Goal: Task Accomplishment & Management: Use online tool/utility

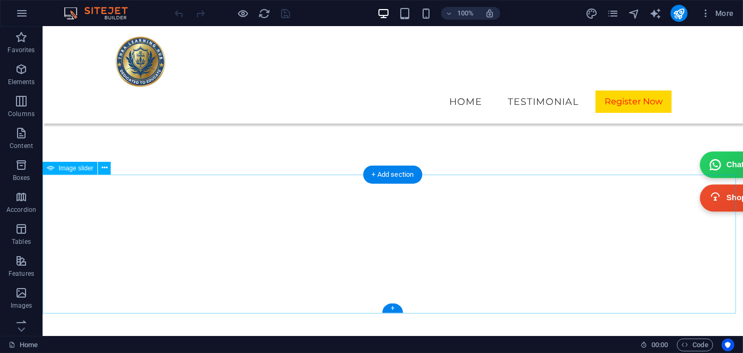
scroll to position [4595, 0]
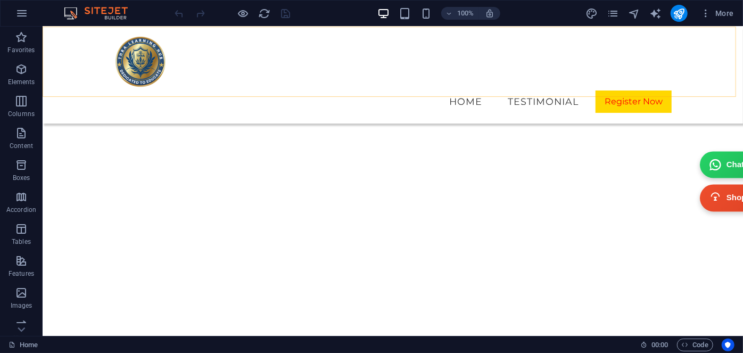
drag, startPoint x: 435, startPoint y: 118, endPoint x: 405, endPoint y: 82, distance: 46.5
click at [405, 82] on div "THRA LEARNING HUB Menu Home Testimonial Register Now" at bounding box center [392, 74] width 700 height 97
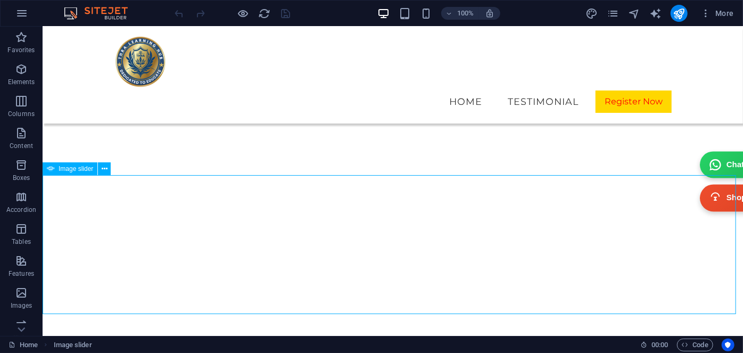
click at [67, 175] on div "Image slider" at bounding box center [70, 168] width 55 height 13
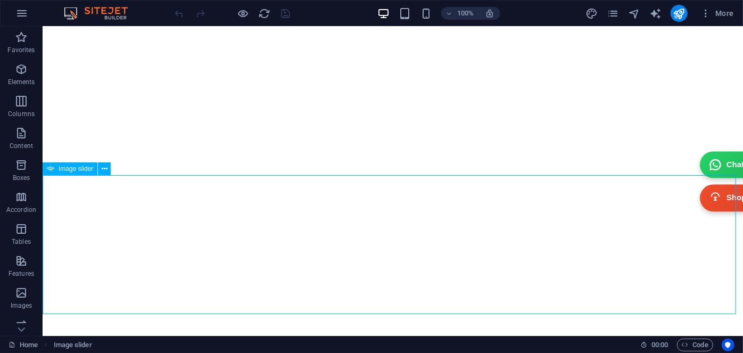
select select "ms"
select select "s"
select select "progressive"
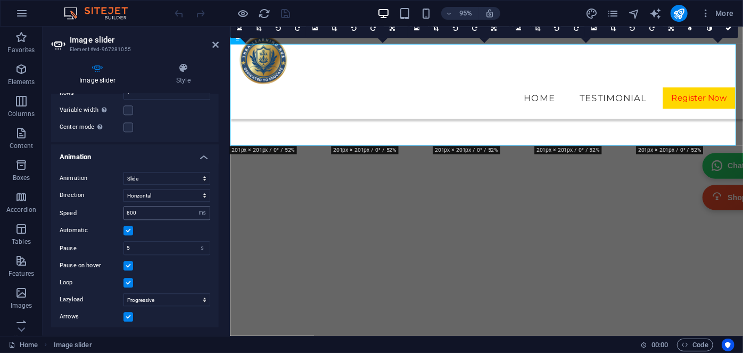
scroll to position [1368, 0]
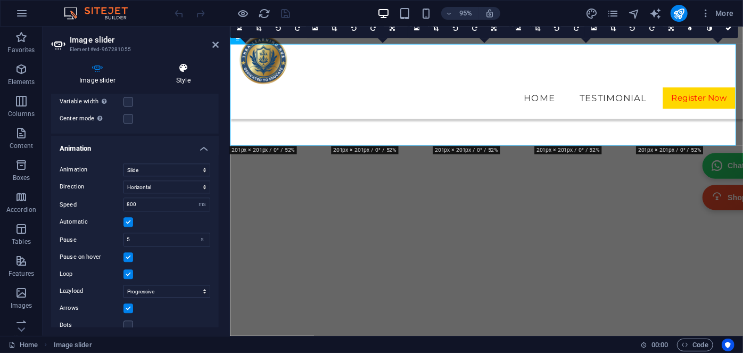
click at [186, 72] on icon at bounding box center [183, 68] width 71 height 11
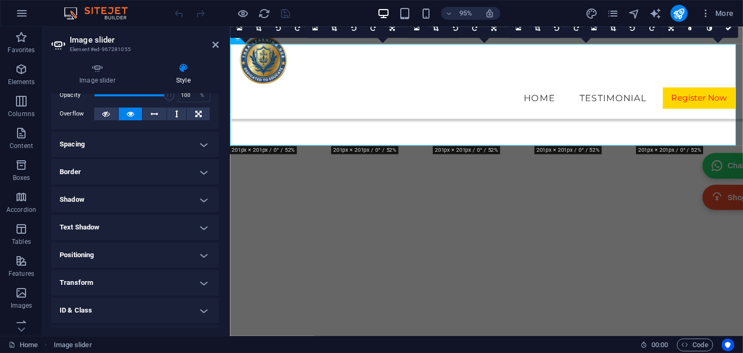
scroll to position [102, 0]
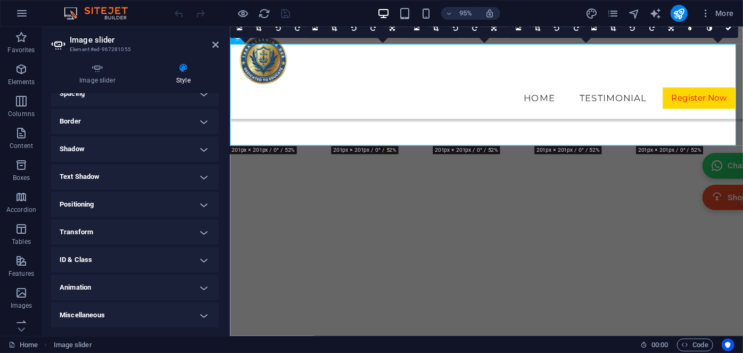
click at [128, 292] on h4 "Animation" at bounding box center [135, 288] width 168 height 26
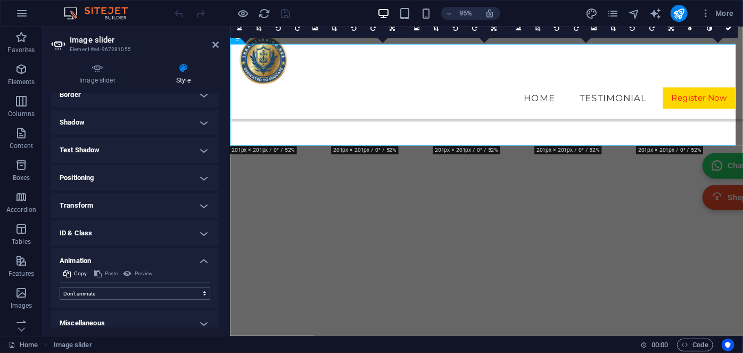
scroll to position [136, 0]
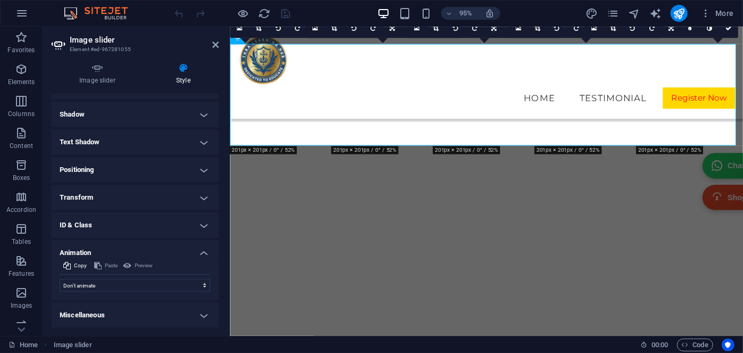
click at [81, 217] on h4 "ID & Class" at bounding box center [135, 225] width 168 height 26
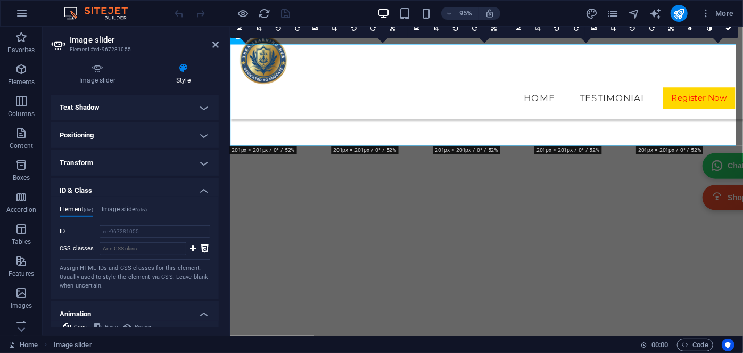
scroll to position [231, 0]
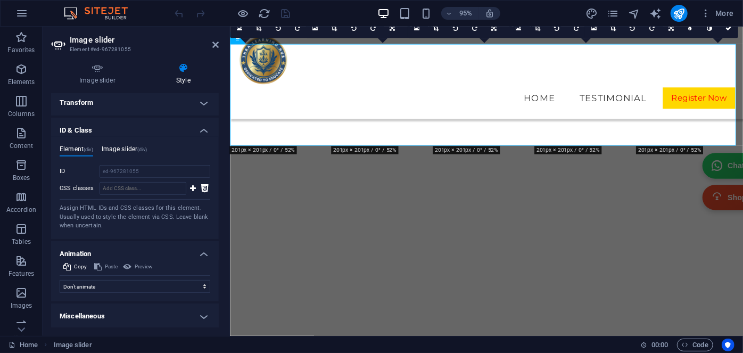
click at [135, 145] on h4 "Image slider (div)" at bounding box center [124, 151] width 45 height 12
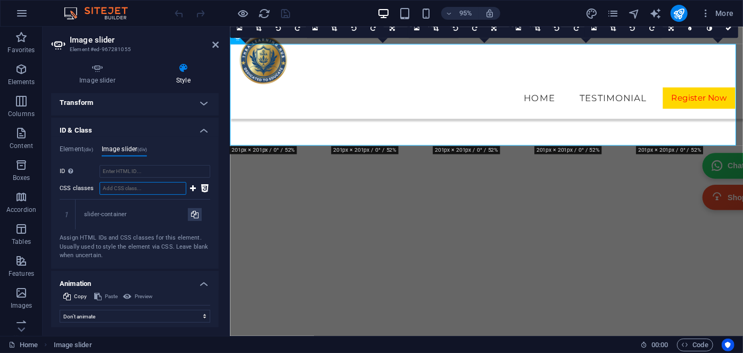
click at [125, 187] on input "CSS classes" at bounding box center [143, 188] width 87 height 13
paste input "/* Slider container */ .logo-slider { overflow: hidden; white-space: nowrap; po…"
type input "/* Slider container */ .logo-slider { overflow: hidden; white-space: nowrap; po…"
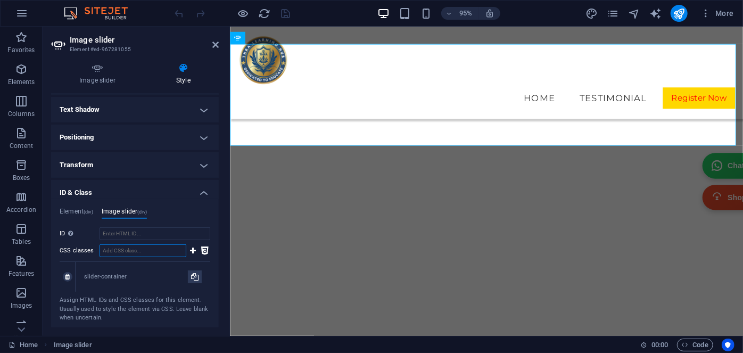
scroll to position [164, 0]
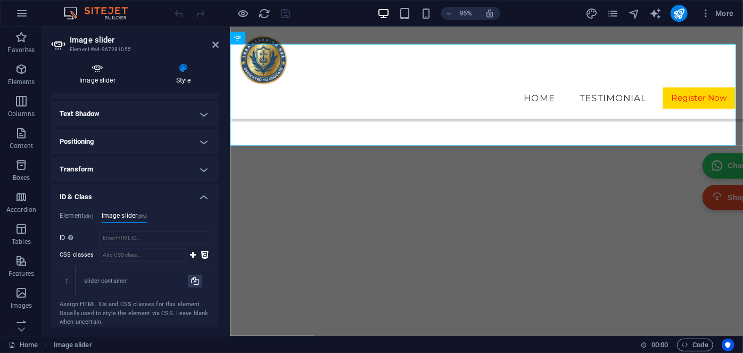
click at [94, 74] on h4 "Image slider" at bounding box center [99, 74] width 97 height 22
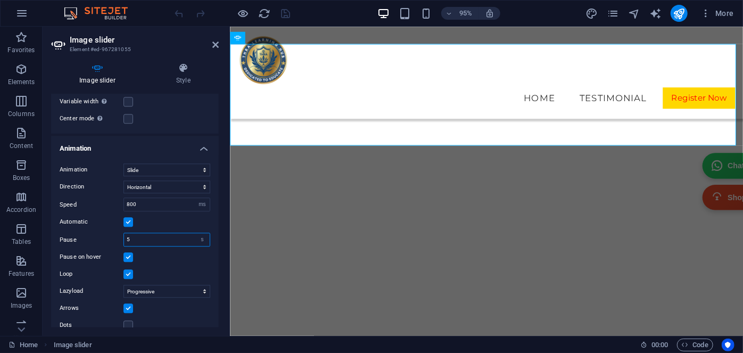
click at [146, 233] on input "5" at bounding box center [167, 239] width 86 height 13
drag, startPoint x: 146, startPoint y: 229, endPoint x: 96, endPoint y: 221, distance: 50.1
click at [96, 233] on div "Pause 5 s ms" at bounding box center [135, 240] width 151 height 14
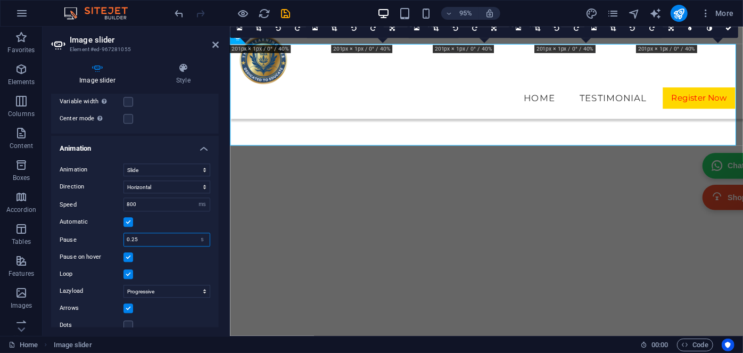
type input "0.25"
click at [106, 237] on label "Pause" at bounding box center [92, 240] width 64 height 6
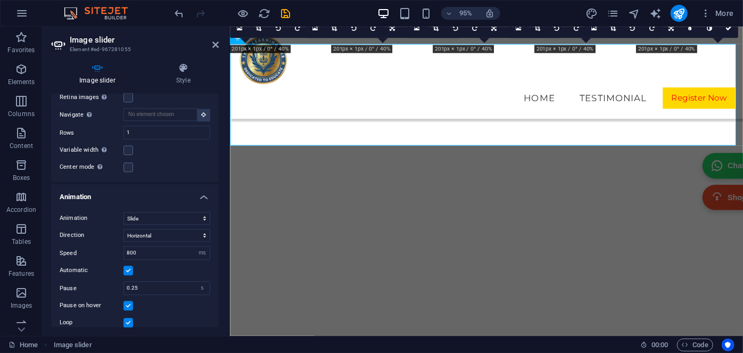
scroll to position [1368, 0]
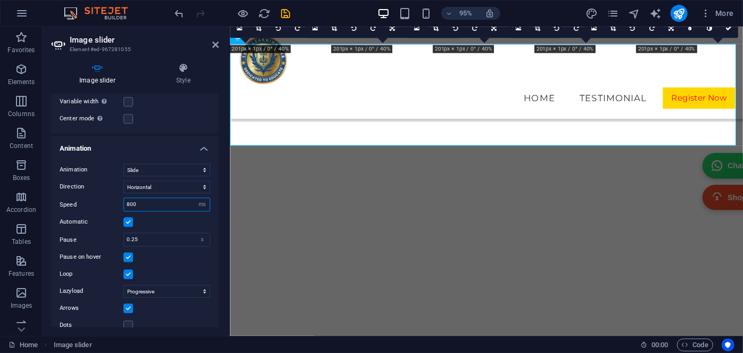
drag, startPoint x: 143, startPoint y: 192, endPoint x: 120, endPoint y: 192, distance: 22.9
click at [120, 197] on div "Speed 800 s ms" at bounding box center [135, 204] width 151 height 14
type input "1000"
click at [99, 202] on label "Speed" at bounding box center [92, 205] width 64 height 6
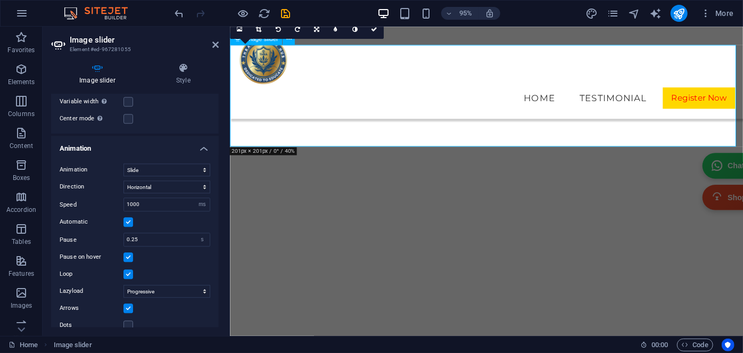
scroll to position [4471, 0]
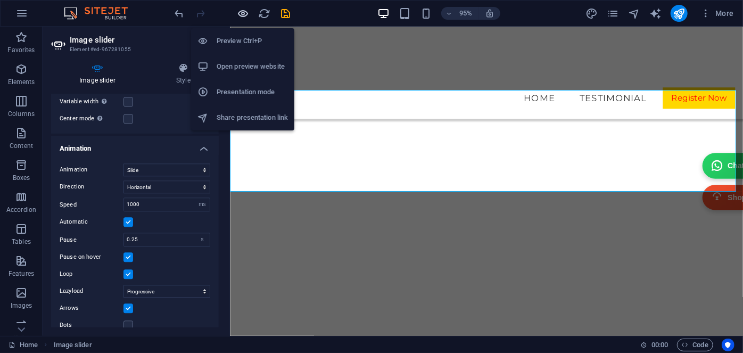
click at [245, 15] on icon "button" at bounding box center [243, 13] width 12 height 12
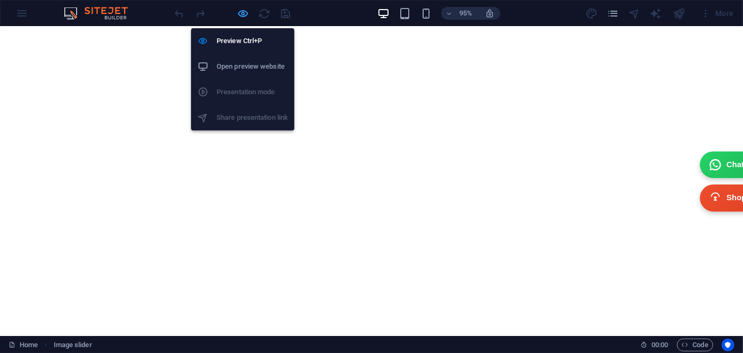
scroll to position [4735, 0]
click at [245, 14] on icon "button" at bounding box center [243, 13] width 12 height 12
select select "ms"
select select "s"
select select "progressive"
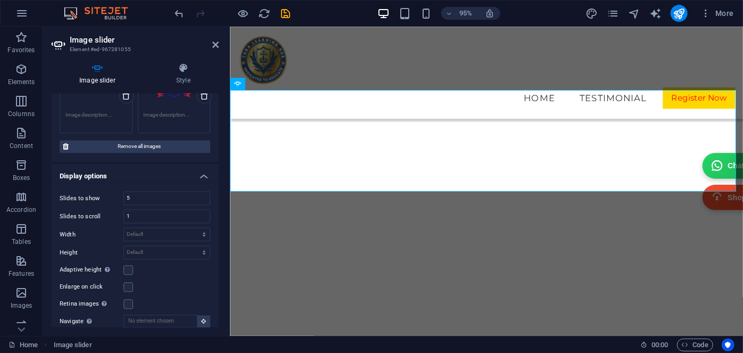
scroll to position [1368, 0]
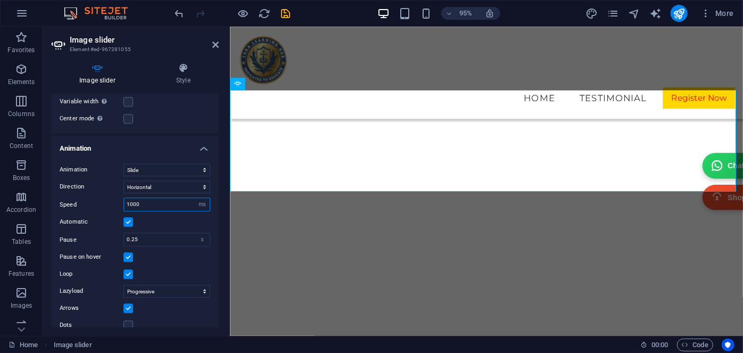
drag, startPoint x: 149, startPoint y: 192, endPoint x: 119, endPoint y: 192, distance: 29.8
click at [119, 197] on div "Speed 1000 s ms" at bounding box center [135, 204] width 151 height 14
type input "10"
click at [119, 202] on label "Speed" at bounding box center [92, 205] width 64 height 6
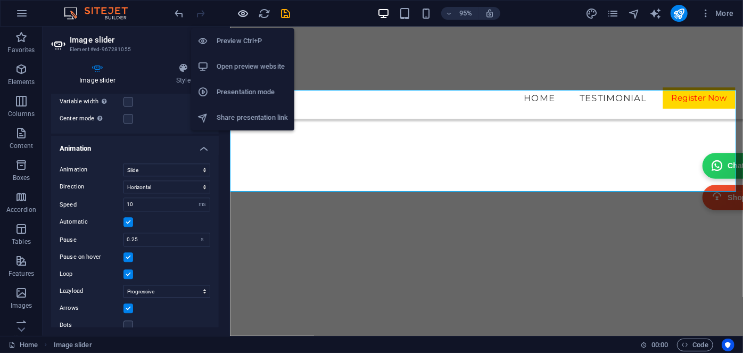
click at [243, 13] on icon "button" at bounding box center [243, 13] width 12 height 12
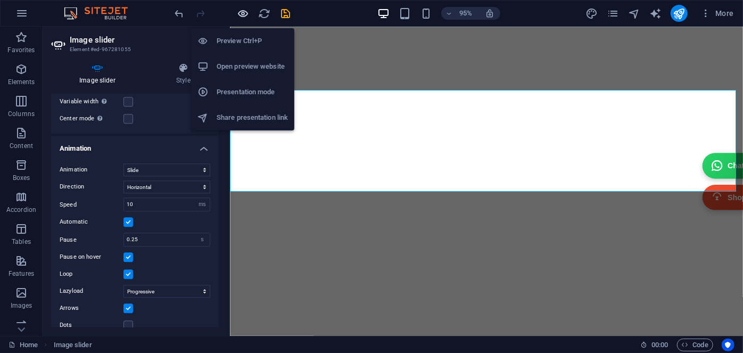
scroll to position [4735, 0]
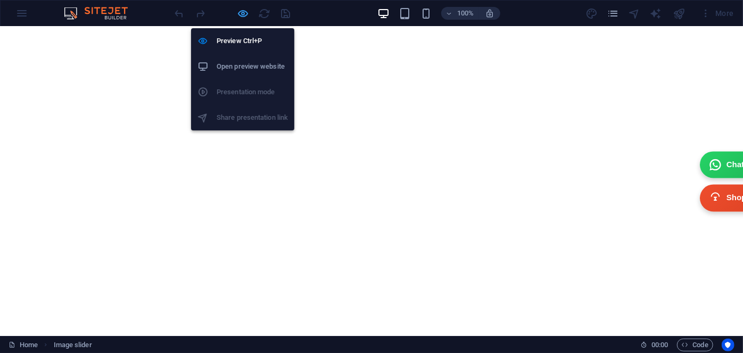
click at [244, 10] on icon "button" at bounding box center [243, 13] width 12 height 12
select select "ms"
select select "s"
select select "progressive"
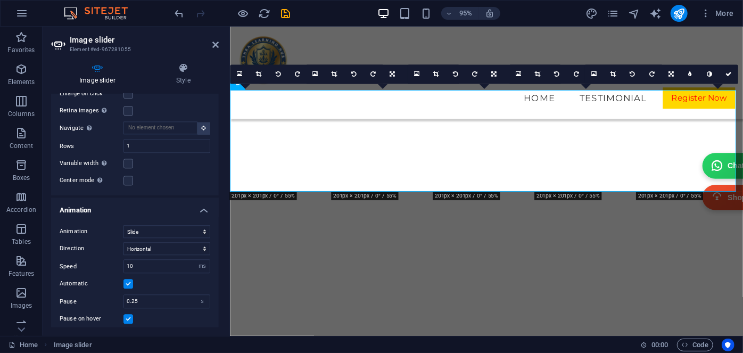
scroll to position [1368, 0]
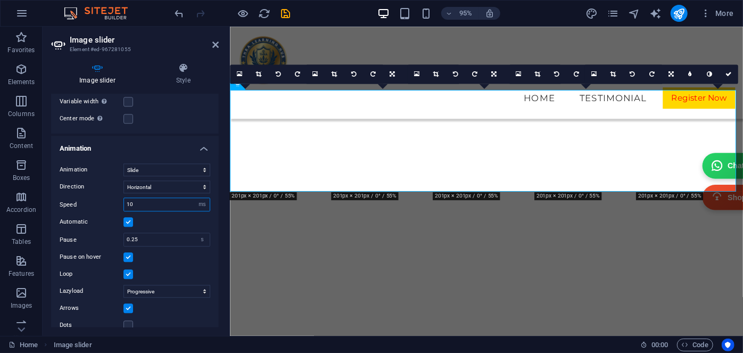
drag, startPoint x: 141, startPoint y: 195, endPoint x: 123, endPoint y: 195, distance: 17.0
click at [123, 197] on div "10 s ms" at bounding box center [166, 204] width 87 height 14
type input "100"
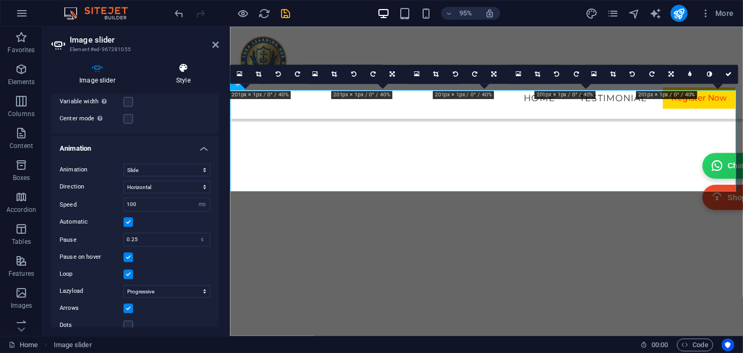
click at [175, 76] on h4 "Style" at bounding box center [183, 74] width 71 height 22
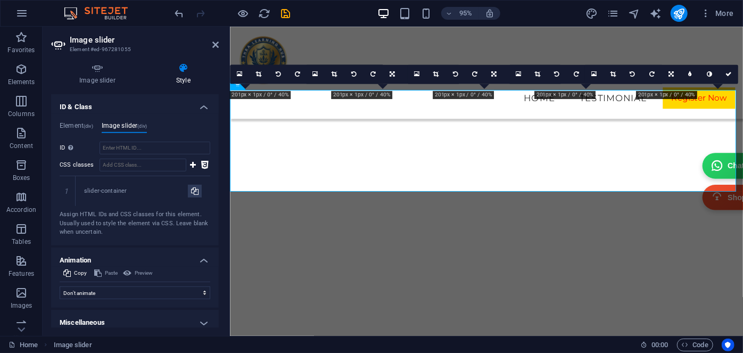
scroll to position [261, 0]
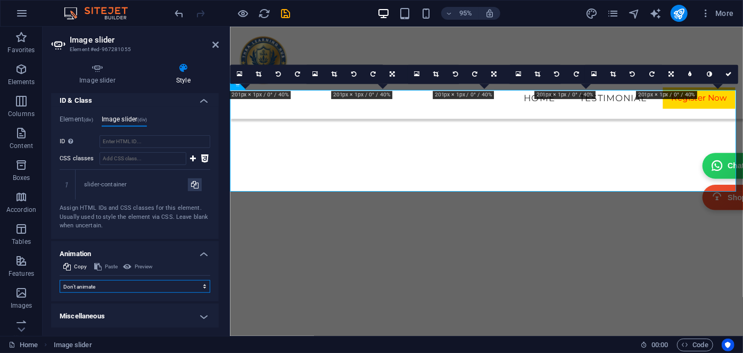
click at [117, 284] on select "Don't animate Show / Hide Slide up/down Zoom in/out Slide left to right Slide r…" at bounding box center [135, 286] width 151 height 13
select select "move-left-to-right"
click at [60, 280] on select "Don't animate Show / Hide Slide up/down Zoom in/out Slide left to right Slide r…" at bounding box center [135, 286] width 151 height 13
select select "scroll"
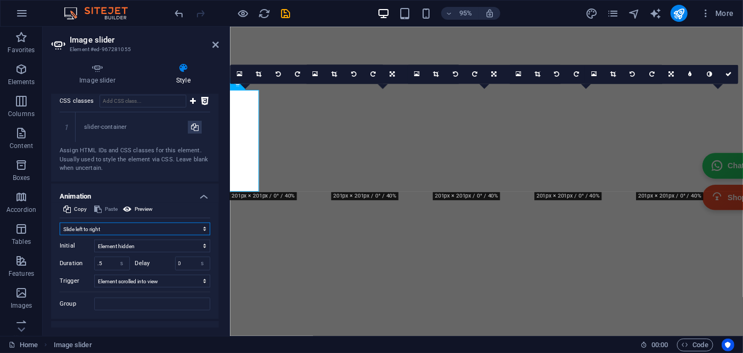
scroll to position [336, 0]
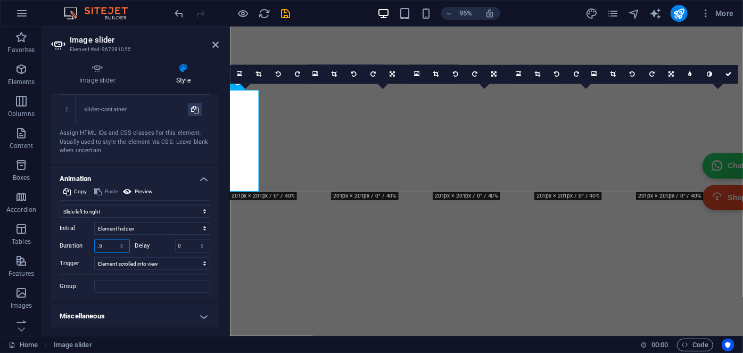
click at [108, 243] on input ".5" at bounding box center [112, 246] width 35 height 13
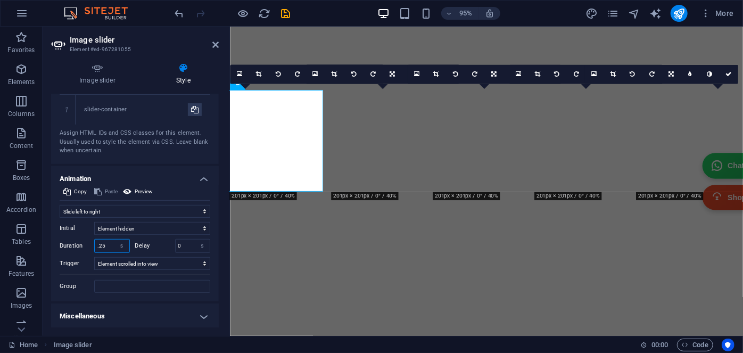
type input ".25"
click at [87, 266] on label "Trigger" at bounding box center [77, 263] width 35 height 13
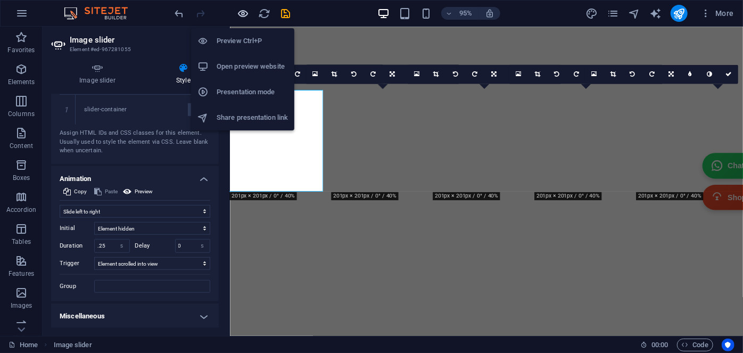
click at [244, 12] on icon "button" at bounding box center [243, 13] width 12 height 12
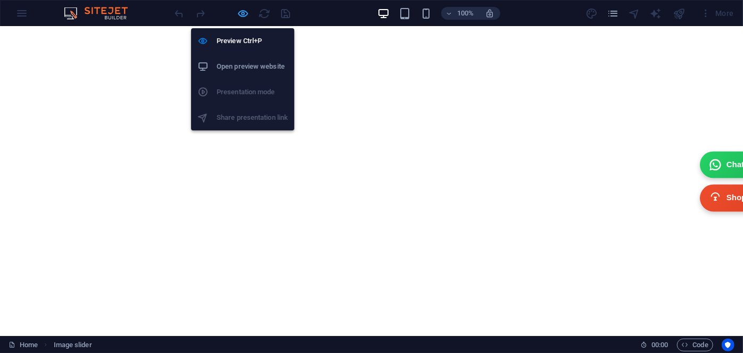
click at [243, 10] on icon "button" at bounding box center [243, 13] width 12 height 12
select select "ms"
select select "s"
select select "progressive"
select select "move-left-to-right"
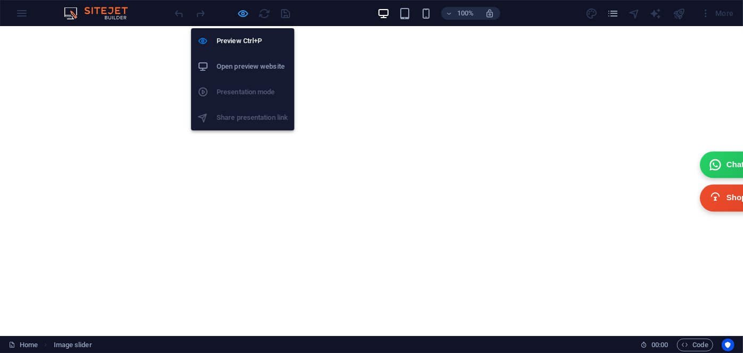
select select "s"
select select "scroll"
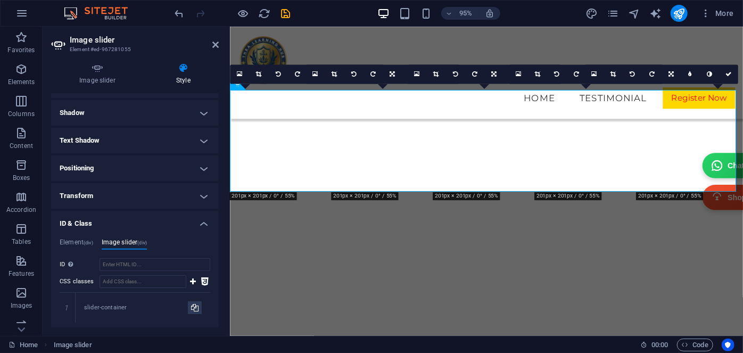
scroll to position [145, 0]
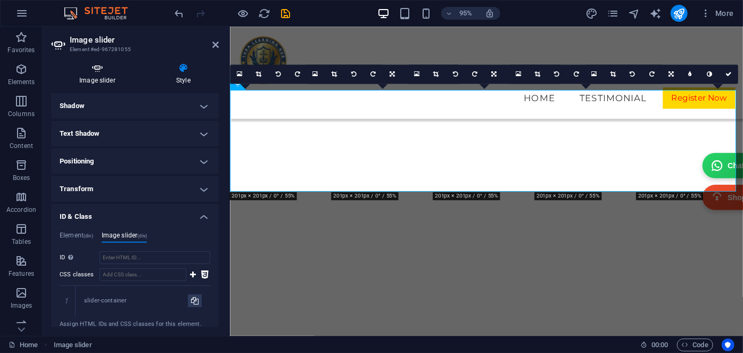
click at [97, 81] on h4 "Image slider" at bounding box center [99, 74] width 97 height 22
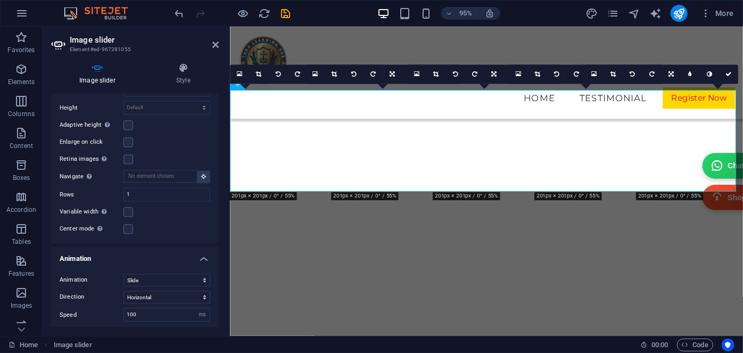
scroll to position [1368, 0]
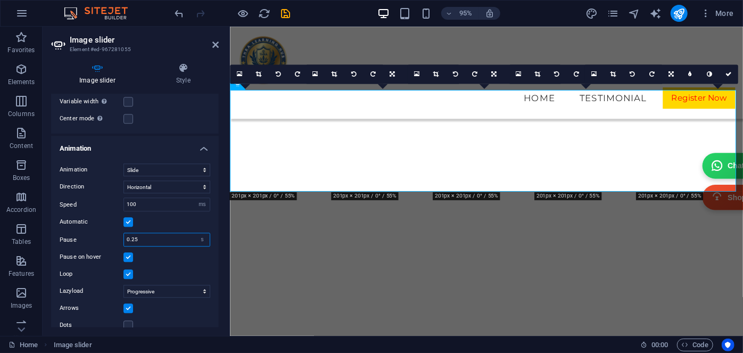
drag, startPoint x: 141, startPoint y: 226, endPoint x: 116, endPoint y: 226, distance: 24.5
click at [116, 233] on div "Pause 0.25 s ms" at bounding box center [135, 240] width 151 height 14
type input "0"
click at [116, 237] on label "Pause" at bounding box center [92, 240] width 64 height 6
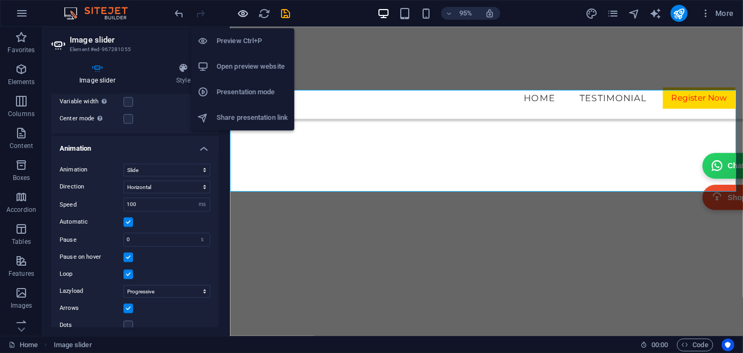
click at [244, 11] on icon "button" at bounding box center [243, 13] width 12 height 12
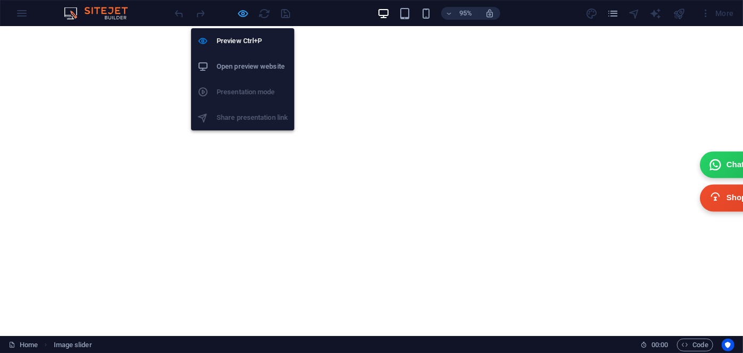
scroll to position [4735, 0]
click at [242, 12] on icon "button" at bounding box center [243, 13] width 12 height 12
select select "ms"
select select "s"
select select "progressive"
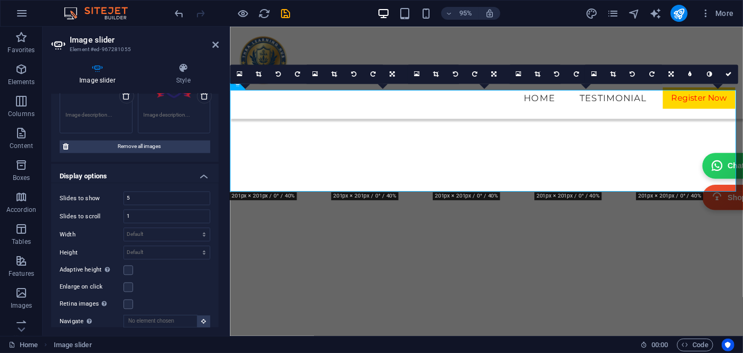
scroll to position [1368, 0]
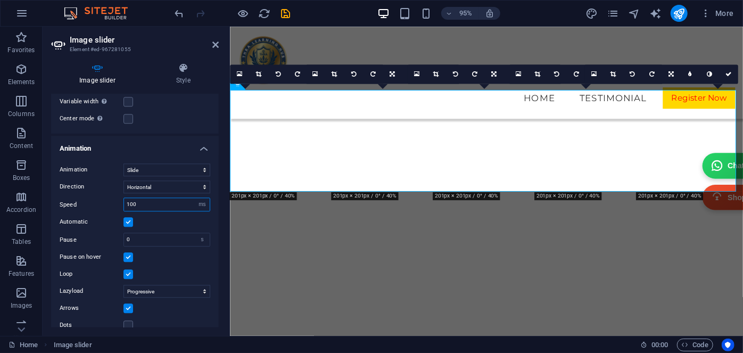
click at [145, 198] on input "100" at bounding box center [167, 204] width 86 height 13
type input "1000"
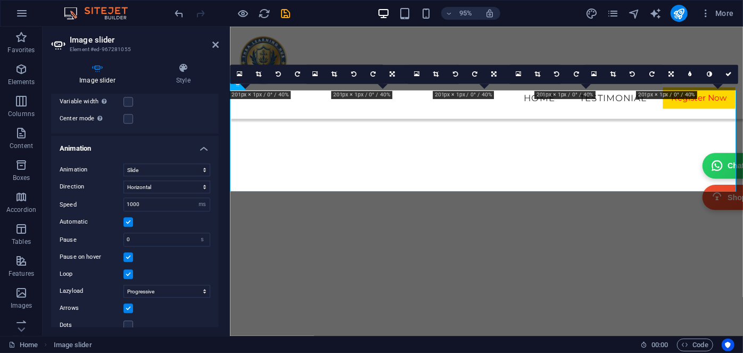
click at [170, 136] on h4 "Animation" at bounding box center [135, 145] width 168 height 19
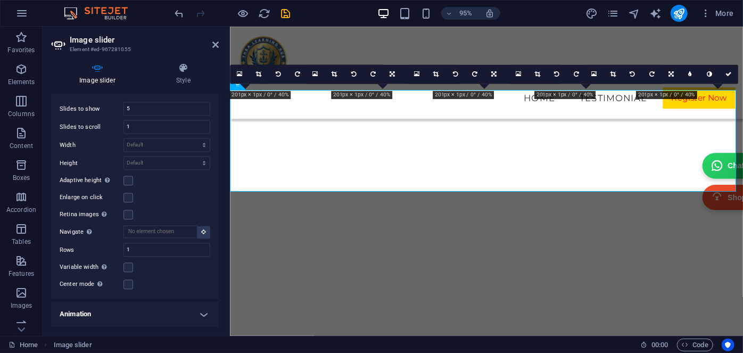
scroll to position [1189, 0]
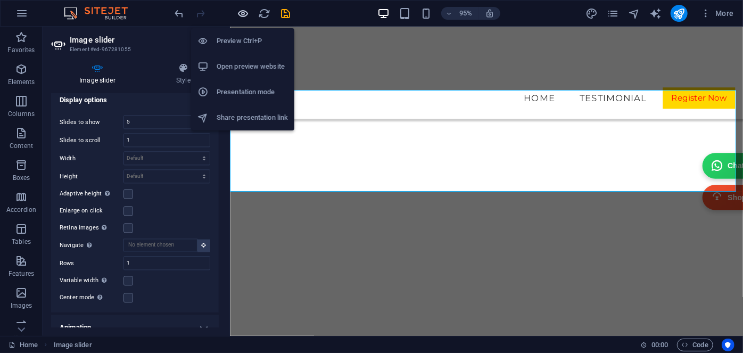
click at [241, 14] on icon "button" at bounding box center [243, 13] width 12 height 12
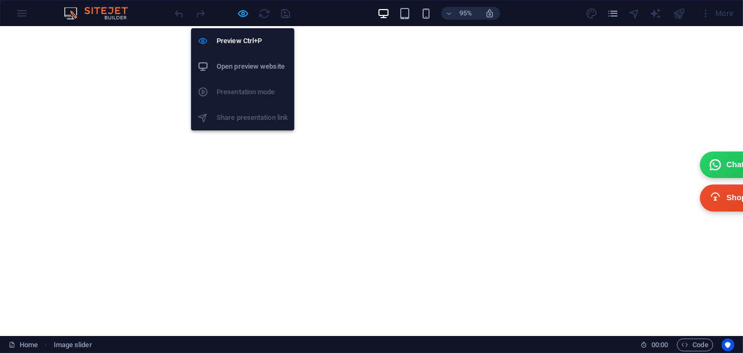
scroll to position [4735, 0]
click at [244, 14] on icon "button" at bounding box center [243, 13] width 12 height 12
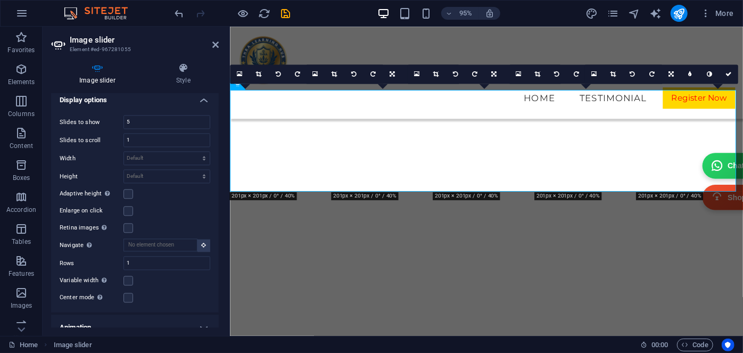
scroll to position [4401, 0]
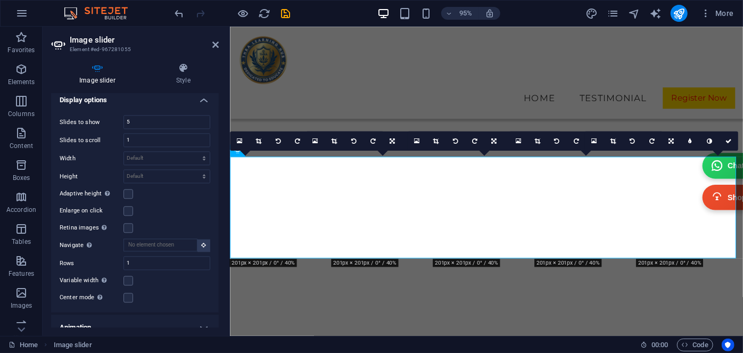
click at [116, 315] on h4 "Animation" at bounding box center [135, 328] width 168 height 26
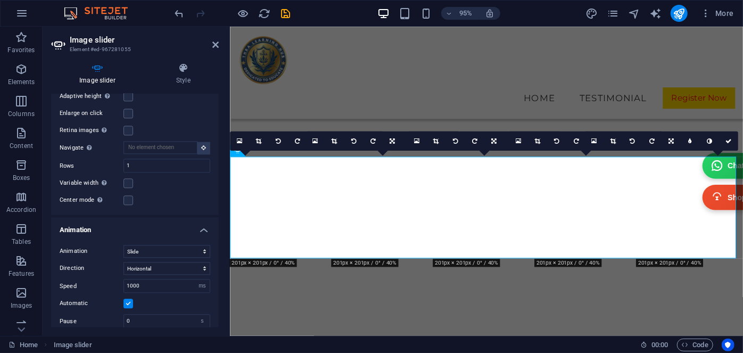
scroll to position [1368, 0]
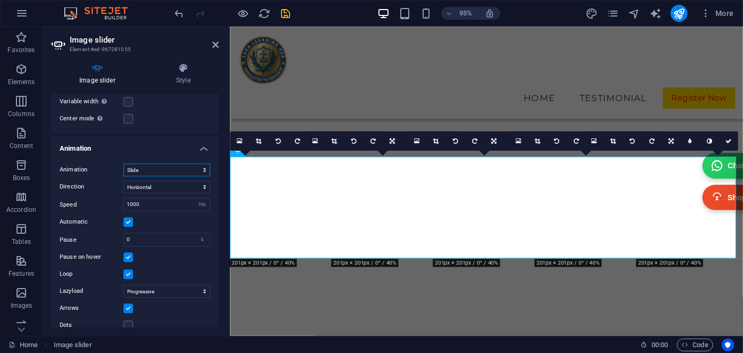
click at [160, 163] on select "Slide Fade" at bounding box center [166, 169] width 87 height 13
click at [156, 163] on select "Slide Fade" at bounding box center [166, 169] width 87 height 13
click at [175, 81] on h4 "Style" at bounding box center [183, 74] width 71 height 22
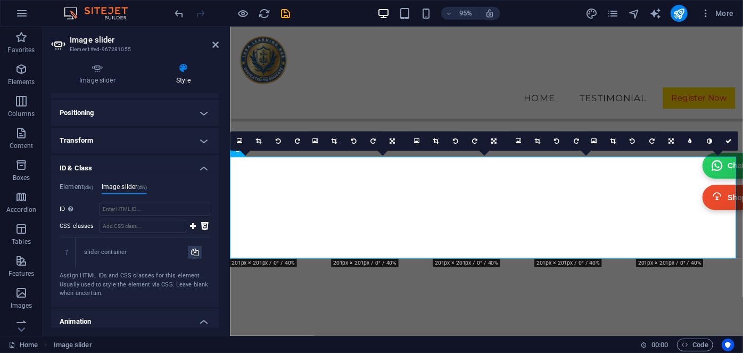
scroll to position [336, 0]
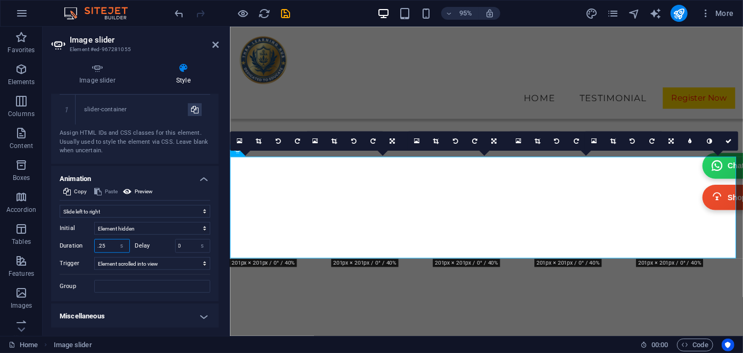
drag, startPoint x: 111, startPoint y: 242, endPoint x: 81, endPoint y: 246, distance: 29.6
click at [81, 246] on div "Duration .25 s ms" at bounding box center [95, 246] width 70 height 14
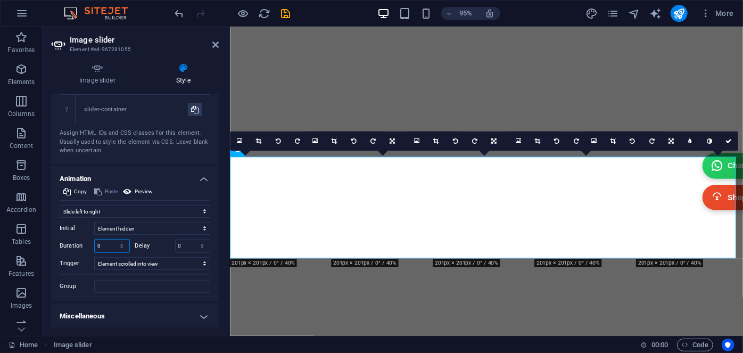
type input "0"
click at [85, 236] on div "Initial Element hidden Element shown Duration 0 s [PERSON_NAME] 0 s ms [PERSON_…" at bounding box center [135, 255] width 151 height 75
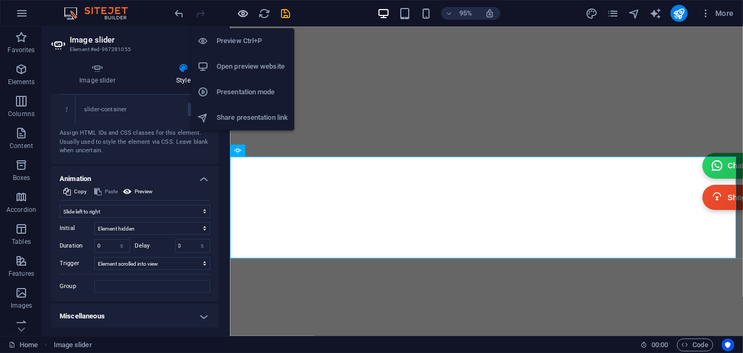
click at [244, 12] on icon "button" at bounding box center [243, 13] width 12 height 12
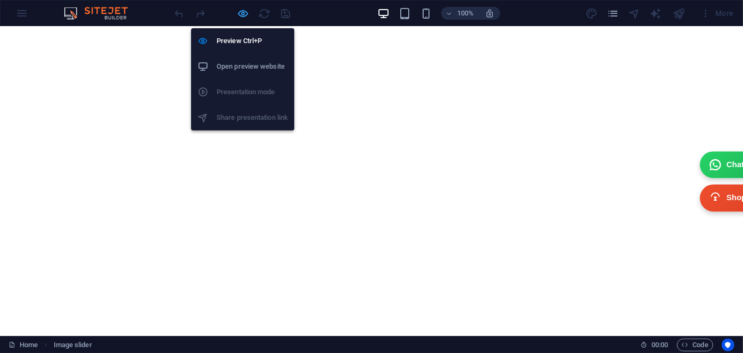
scroll to position [4721, 0]
click at [244, 12] on icon "button" at bounding box center [243, 13] width 12 height 12
select select "move-left-to-right"
select select "s"
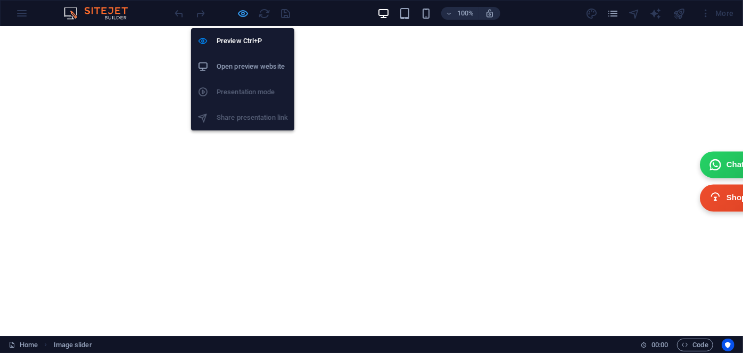
select select "scroll"
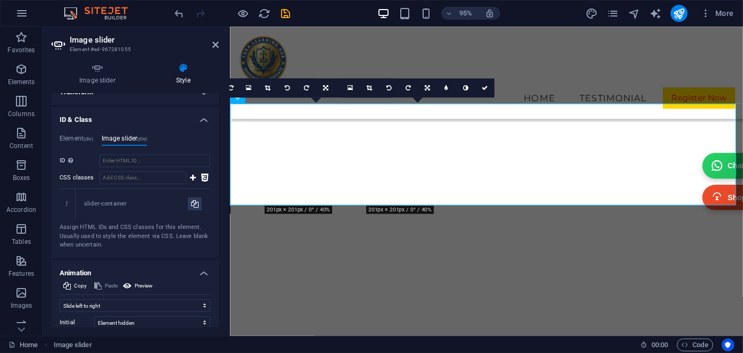
scroll to position [336, 0]
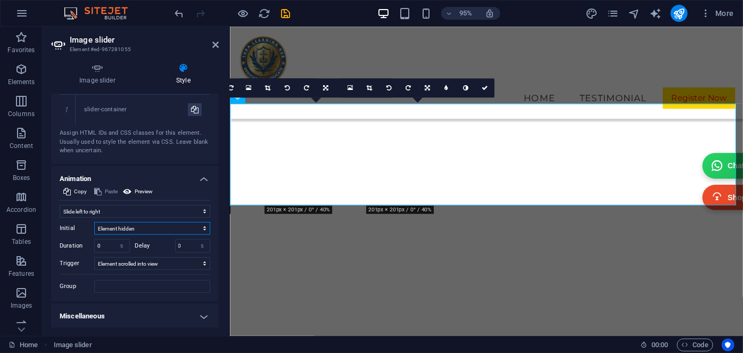
click at [141, 231] on select "Element hidden Element shown" at bounding box center [152, 228] width 116 height 13
click at [156, 263] on select "No automatic trigger On page load Element scrolled into view" at bounding box center [152, 263] width 116 height 13
click at [154, 263] on select "No automatic trigger On page load Element scrolled into view" at bounding box center [152, 263] width 116 height 13
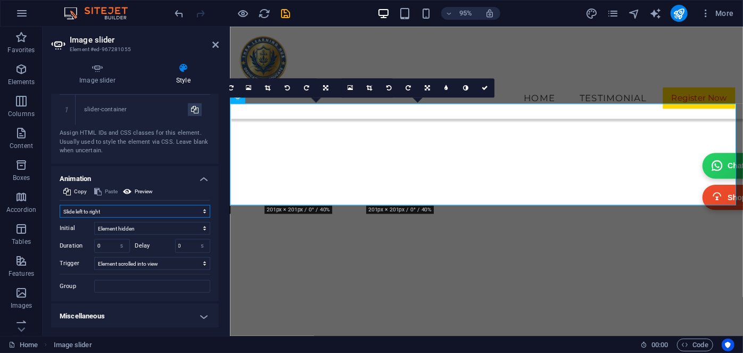
click at [134, 211] on select "Don't animate Show / Hide Slide up/down Zoom in/out Slide left to right Slide r…" at bounding box center [135, 211] width 151 height 13
click at [216, 42] on icon at bounding box center [215, 44] width 6 height 9
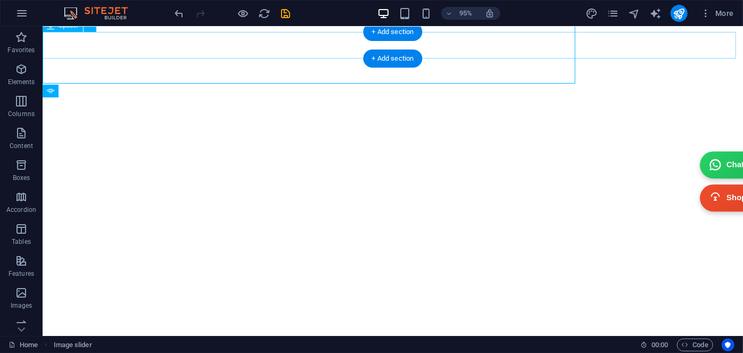
scroll to position [4663, 0]
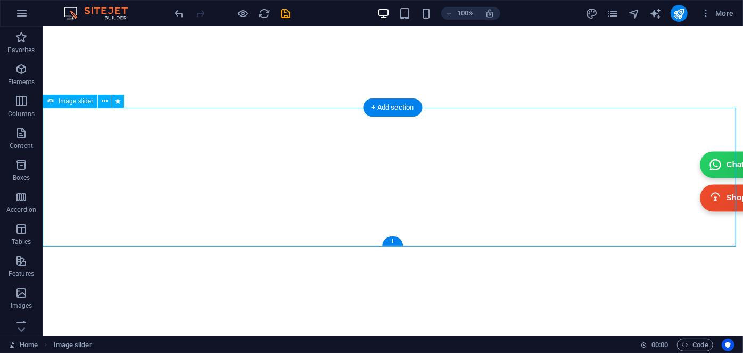
select select "move-left-to-right"
select select "s"
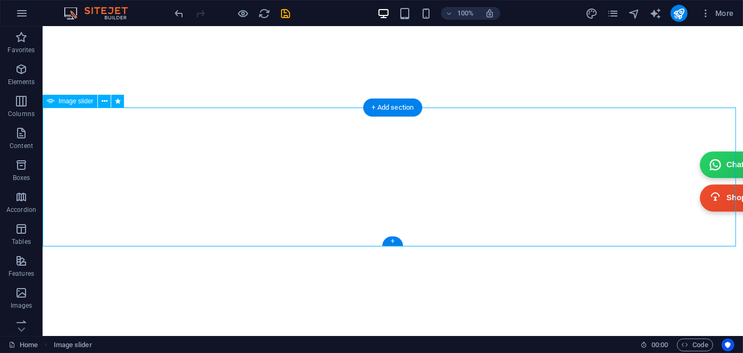
select select "scroll"
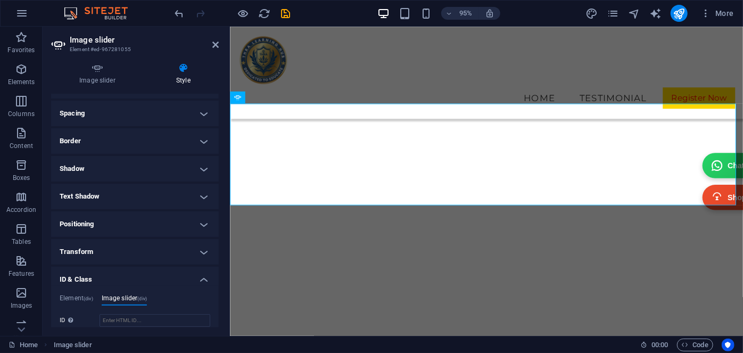
scroll to position [193, 0]
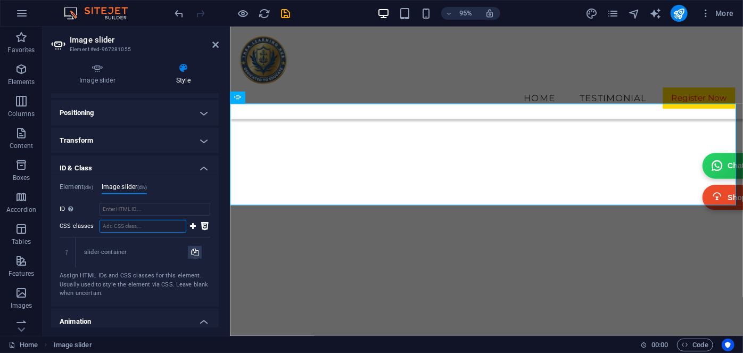
click at [115, 223] on input "CSS classes" at bounding box center [143, 226] width 87 height 13
paste input "logo-slider"
type input "logo-slider"
click at [147, 209] on input "ID Space and special character (except "-" or "_") are not accepted" at bounding box center [155, 209] width 111 height 13
type input "logo-slider"
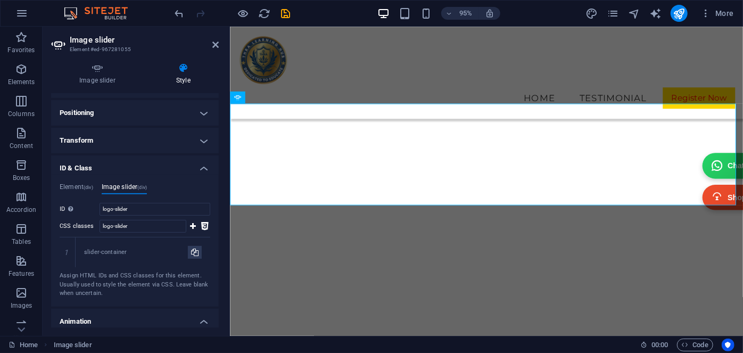
click at [171, 187] on ul "Element (div) Image slider (div)" at bounding box center [135, 189] width 151 height 12
click at [714, 11] on span "More" at bounding box center [717, 13] width 34 height 11
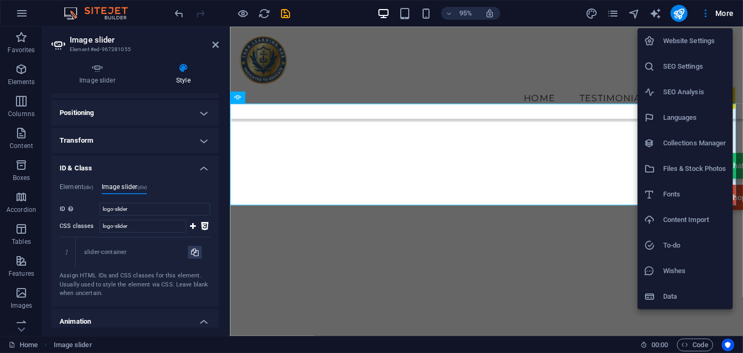
click at [212, 44] on div at bounding box center [371, 176] width 743 height 353
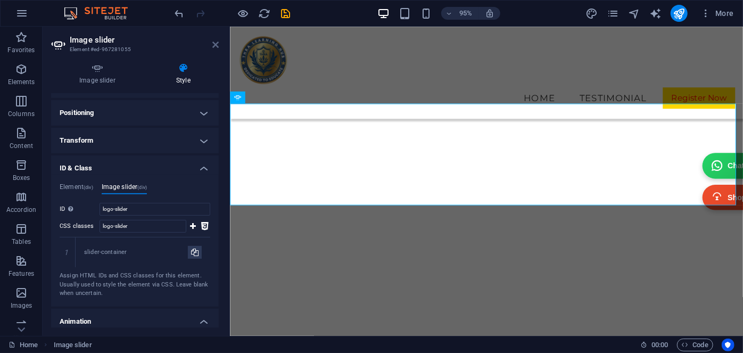
click at [215, 44] on icon at bounding box center [215, 44] width 6 height 9
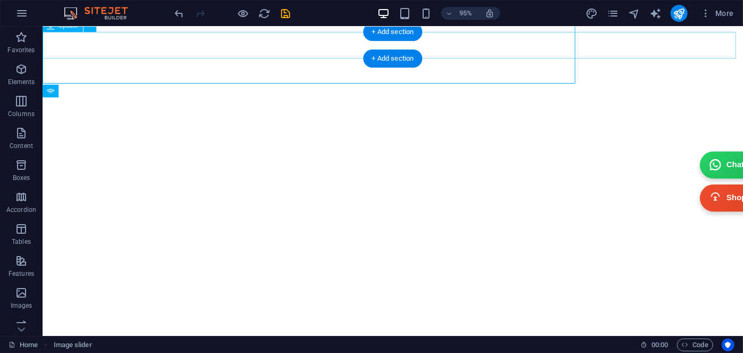
scroll to position [4663, 0]
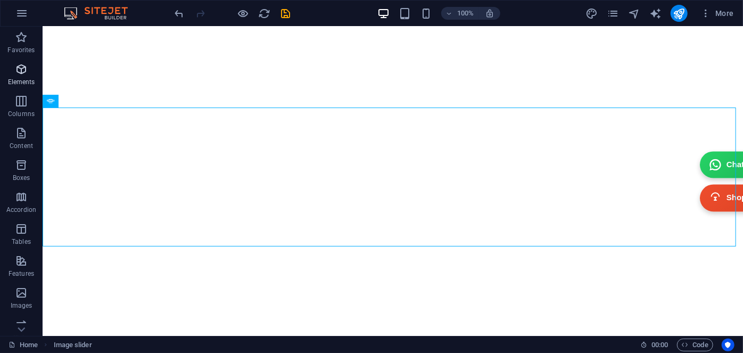
click at [20, 72] on icon "button" at bounding box center [21, 69] width 13 height 13
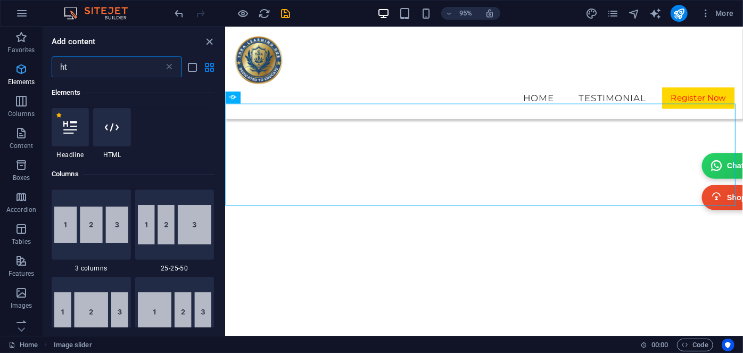
scroll to position [0, 0]
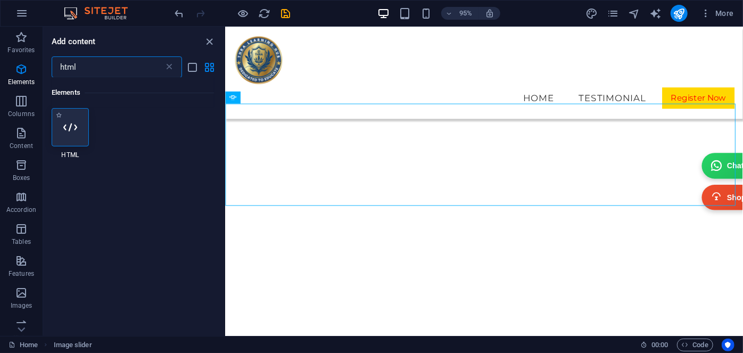
type input "html"
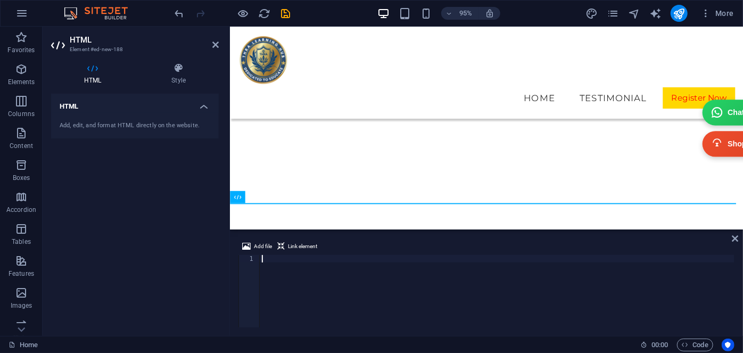
scroll to position [4457, 0]
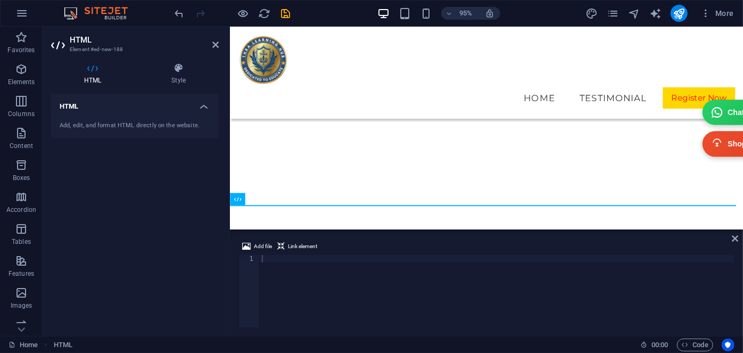
click at [211, 45] on header "HTML Element #ed-new-188" at bounding box center [135, 41] width 168 height 28
click at [213, 45] on icon at bounding box center [215, 44] width 6 height 9
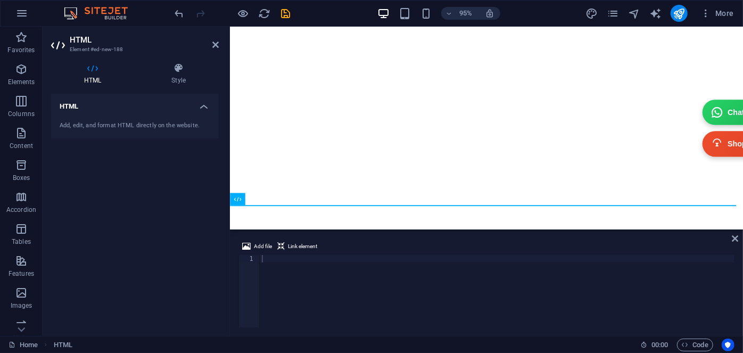
scroll to position [4663, 0]
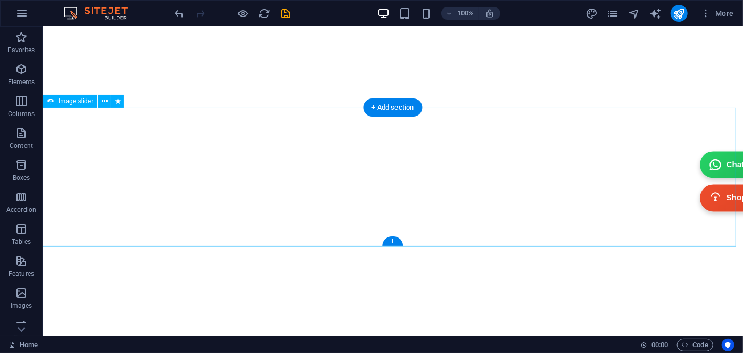
select select "move-left-to-right"
select select "s"
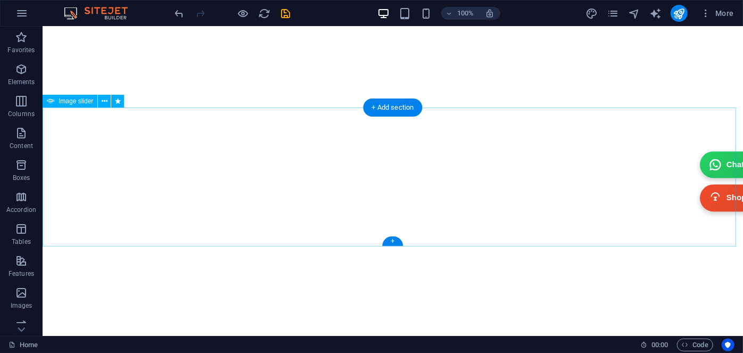
select select "scroll"
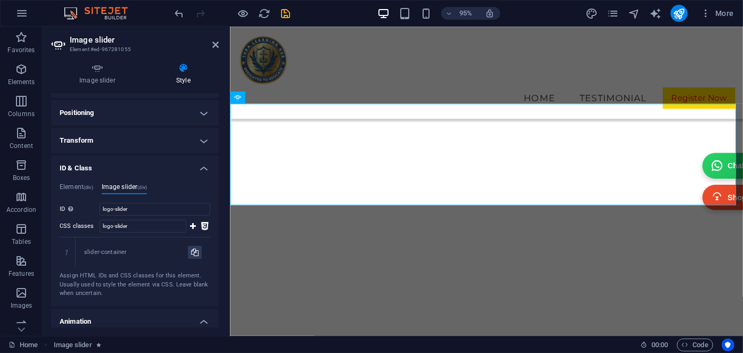
scroll to position [336, 0]
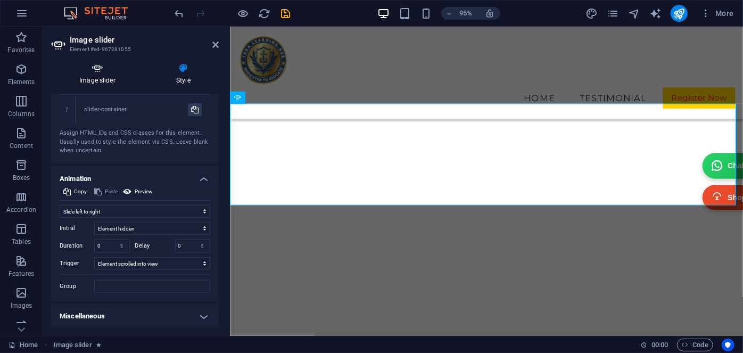
click at [88, 67] on icon at bounding box center [97, 68] width 93 height 11
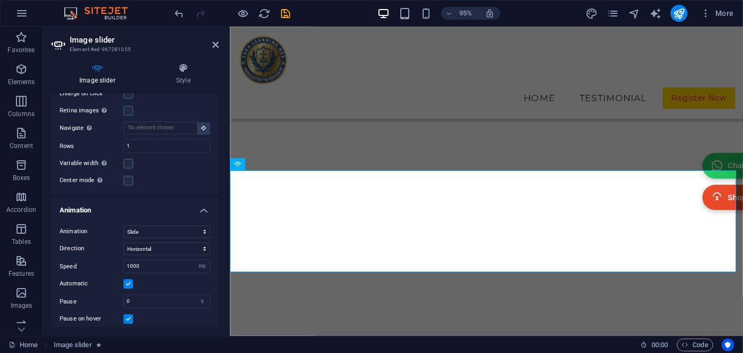
scroll to position [4387, 0]
drag, startPoint x: 146, startPoint y: 254, endPoint x: 108, endPoint y: 256, distance: 38.4
click at [108, 259] on div "Speed 1000 s ms" at bounding box center [135, 266] width 151 height 14
type input "1000"
click at [108, 263] on label "Speed" at bounding box center [92, 266] width 64 height 6
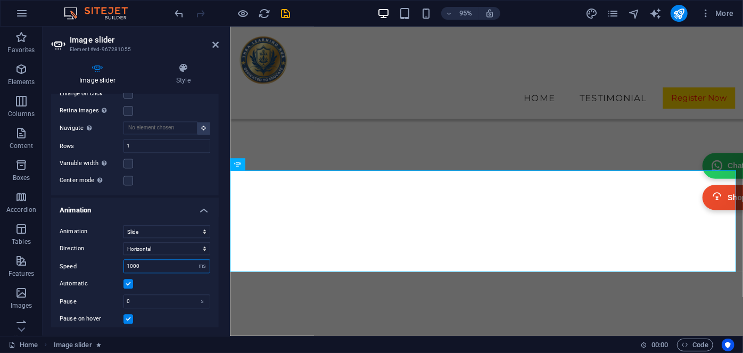
click at [150, 260] on input "1000" at bounding box center [167, 266] width 86 height 13
click at [160, 277] on div "Automatic" at bounding box center [135, 283] width 151 height 13
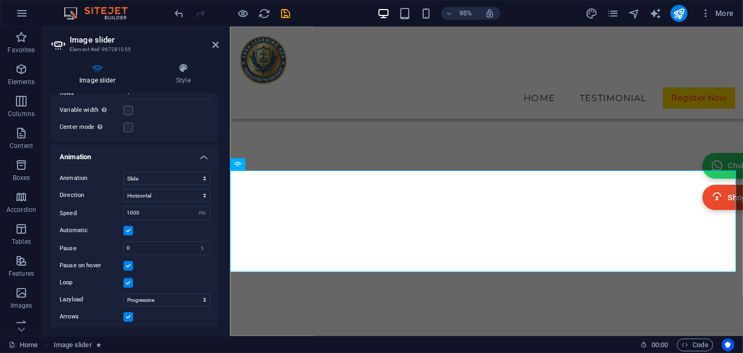
scroll to position [1368, 0]
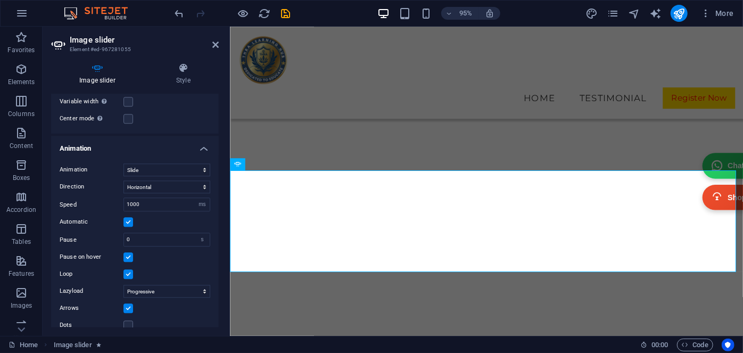
click at [129, 252] on label at bounding box center [128, 257] width 10 height 10
click at [0, 0] on input "Pause on hover" at bounding box center [0, 0] width 0 height 0
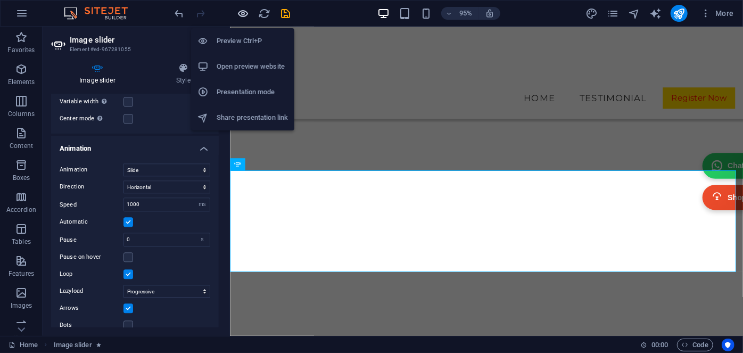
click at [244, 10] on icon "button" at bounding box center [243, 13] width 12 height 12
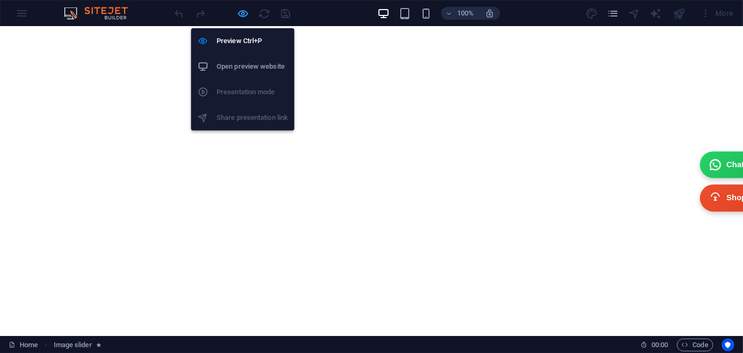
scroll to position [4721, 0]
click at [243, 15] on icon "button" at bounding box center [243, 13] width 12 height 12
select select "ms"
select select "s"
select select "progressive"
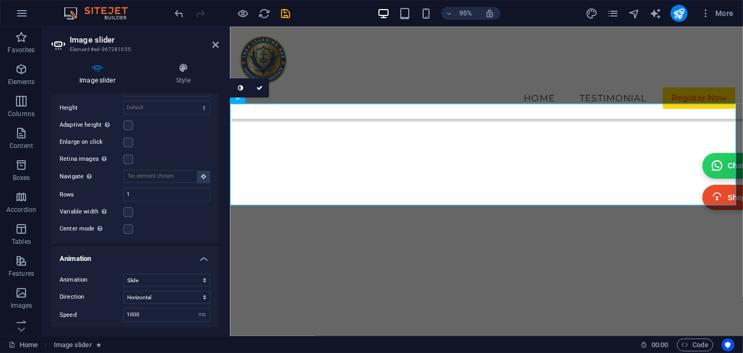
scroll to position [1355, 0]
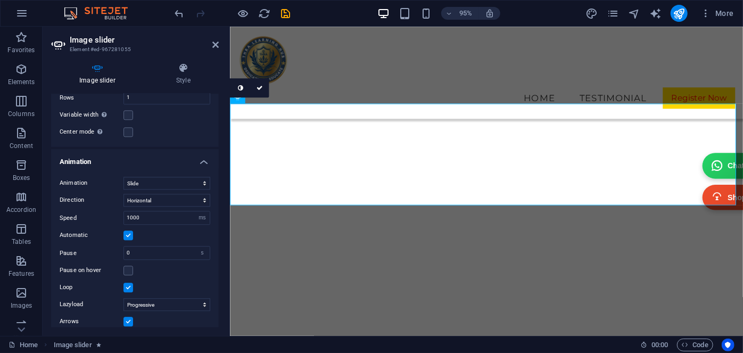
drag, startPoint x: 130, startPoint y: 256, endPoint x: 147, endPoint y: 247, distance: 19.8
click at [129, 266] on label at bounding box center [128, 271] width 10 height 10
click at [0, 0] on input "Pause on hover" at bounding box center [0, 0] width 0 height 0
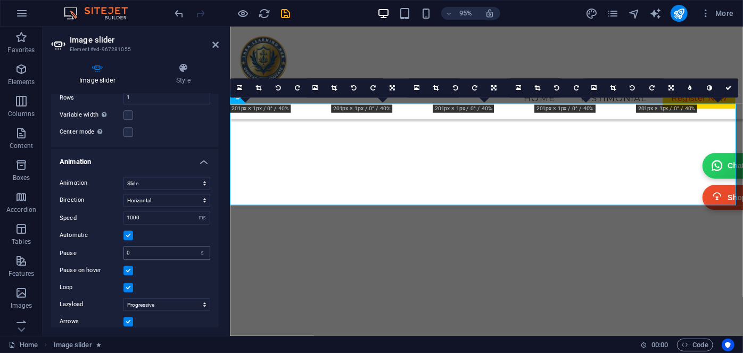
scroll to position [1368, 0]
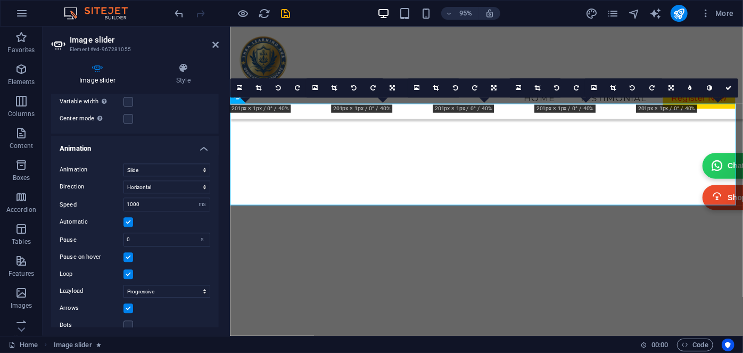
click at [125, 269] on label at bounding box center [128, 274] width 10 height 10
click at [0, 0] on input "Loop" at bounding box center [0, 0] width 0 height 0
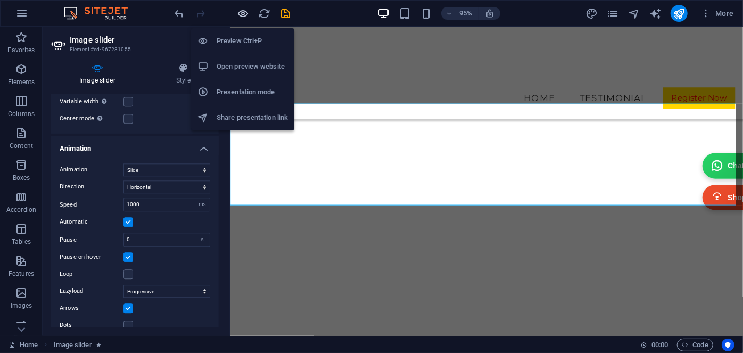
click at [243, 13] on icon "button" at bounding box center [243, 13] width 12 height 12
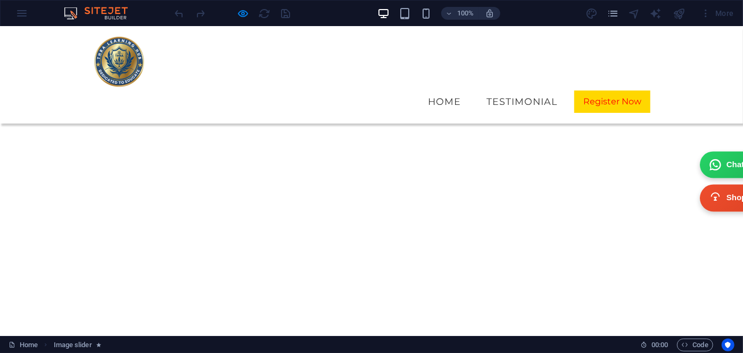
scroll to position [4624, 0]
click at [16, 14] on div "100% More" at bounding box center [372, 14] width 742 height 26
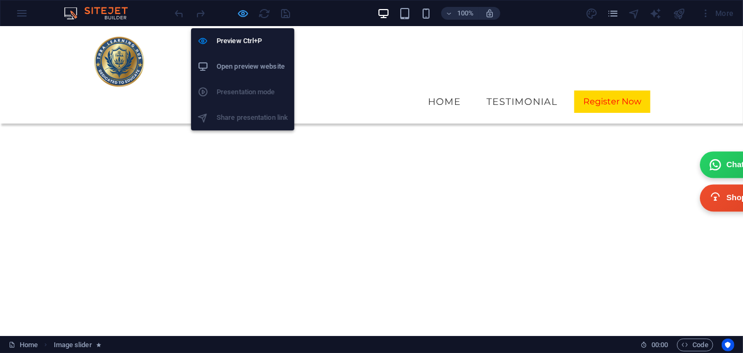
click at [248, 12] on icon "button" at bounding box center [243, 13] width 12 height 12
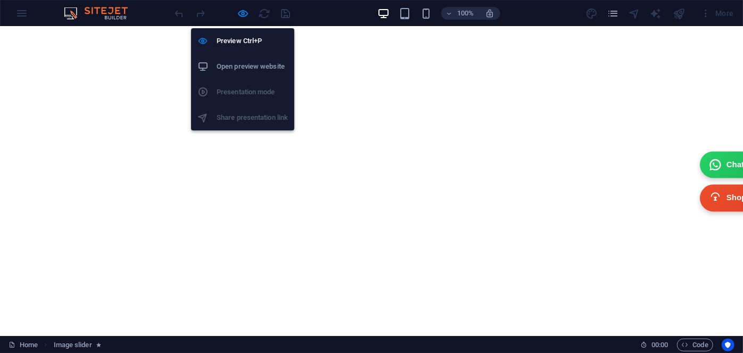
select select "ms"
select select "s"
select select "progressive"
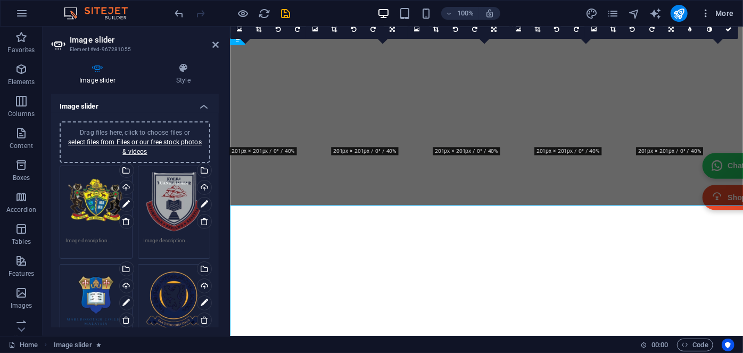
click at [720, 10] on span "More" at bounding box center [717, 13] width 34 height 11
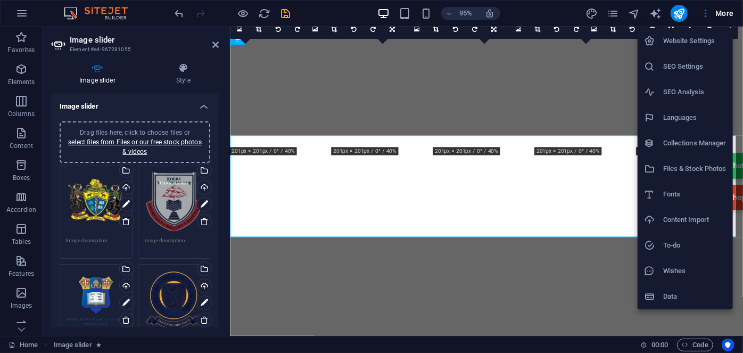
scroll to position [4519, 0]
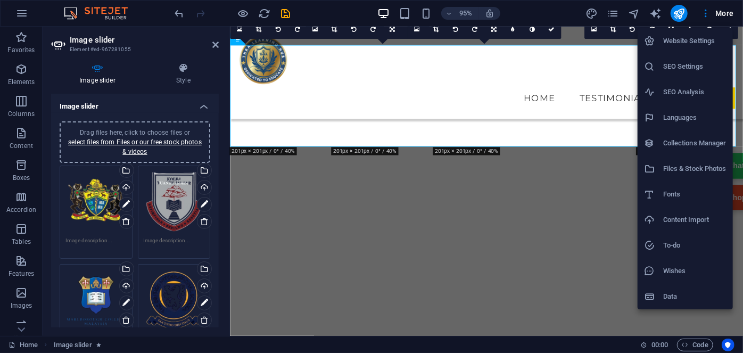
click at [702, 41] on h6 "Website Settings" at bounding box center [694, 41] width 63 height 13
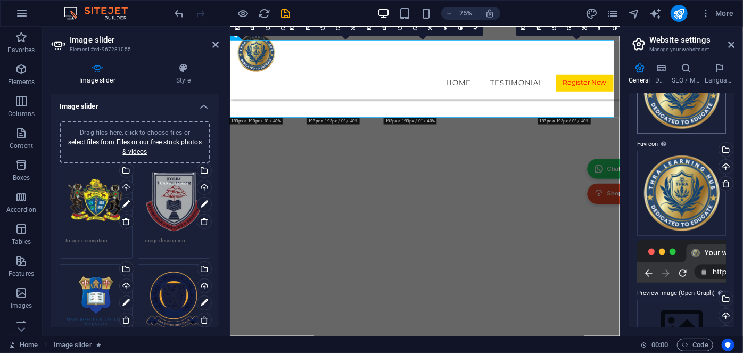
scroll to position [128, 0]
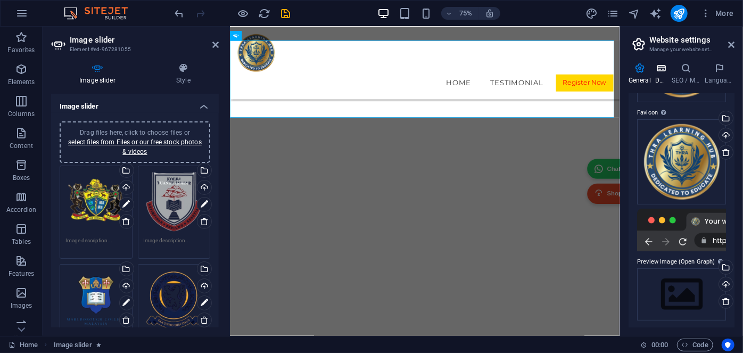
click at [656, 76] on h4 "Data" at bounding box center [663, 74] width 16 height 22
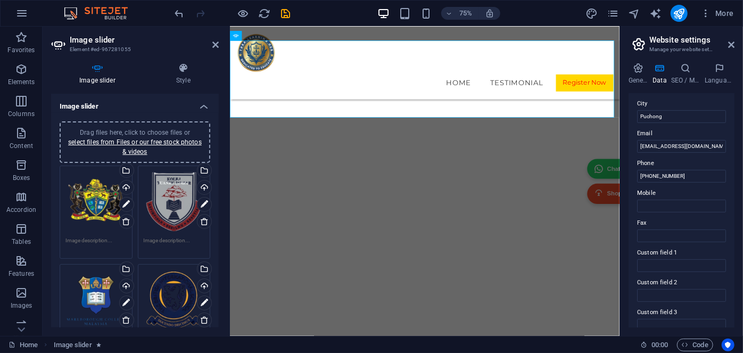
scroll to position [295, 0]
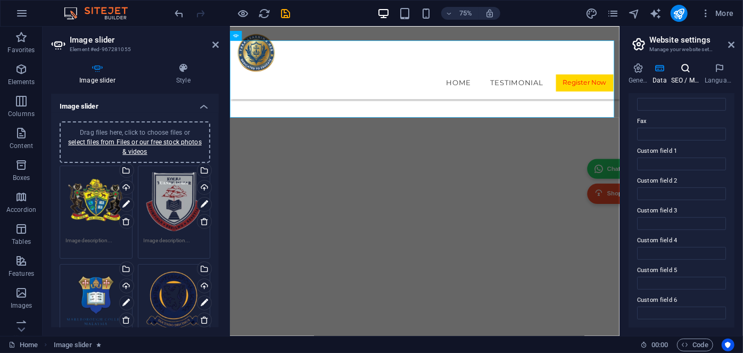
click at [677, 75] on h4 "SEO / Meta" at bounding box center [688, 74] width 34 height 22
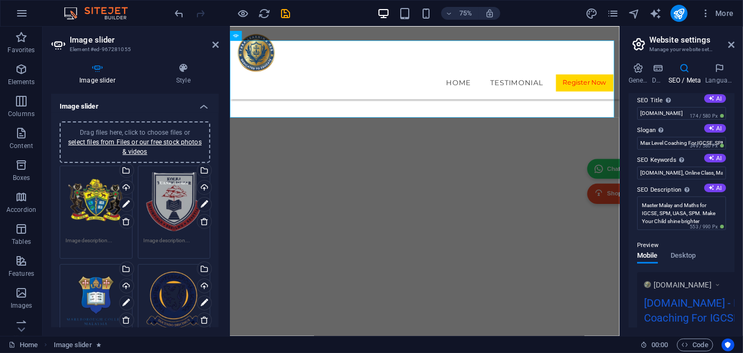
scroll to position [0, 0]
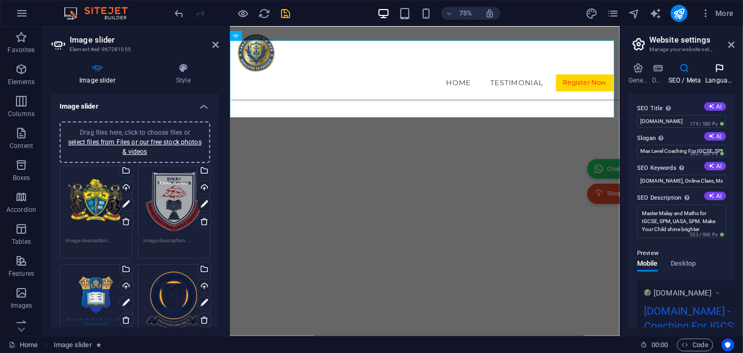
click at [715, 73] on h4 "Languages" at bounding box center [720, 74] width 29 height 22
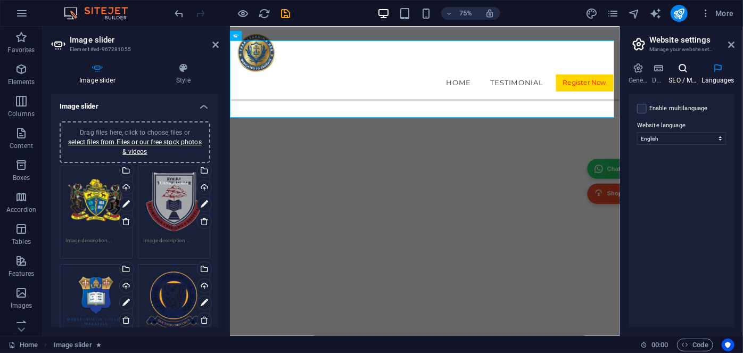
click at [680, 77] on h4 "SEO / Meta" at bounding box center [685, 74] width 33 height 22
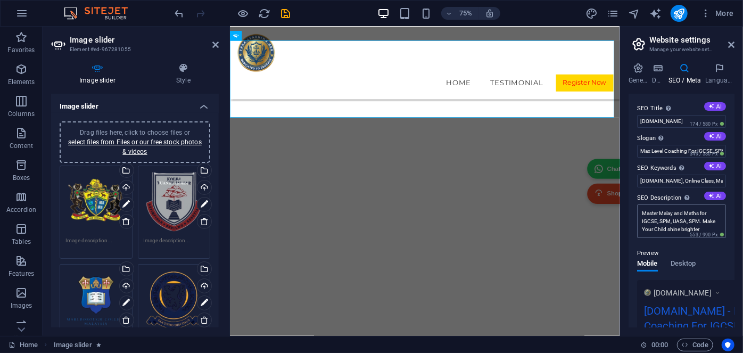
scroll to position [48, 0]
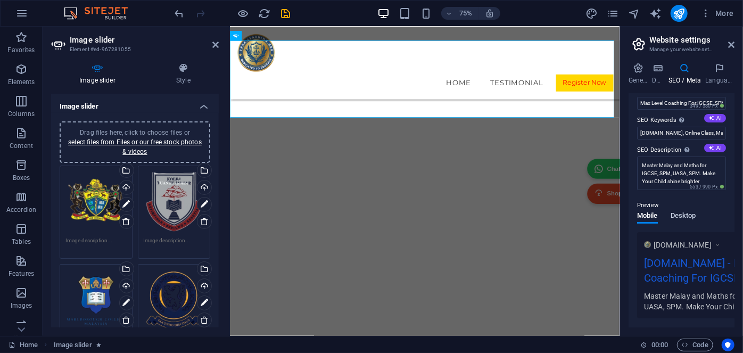
click at [679, 213] on span "Desktop" at bounding box center [684, 216] width 26 height 15
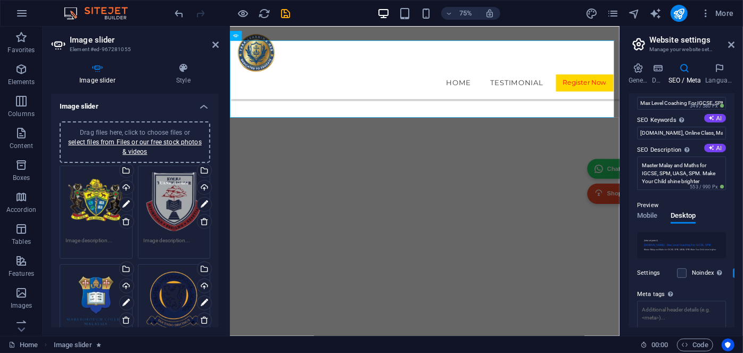
scroll to position [122, 0]
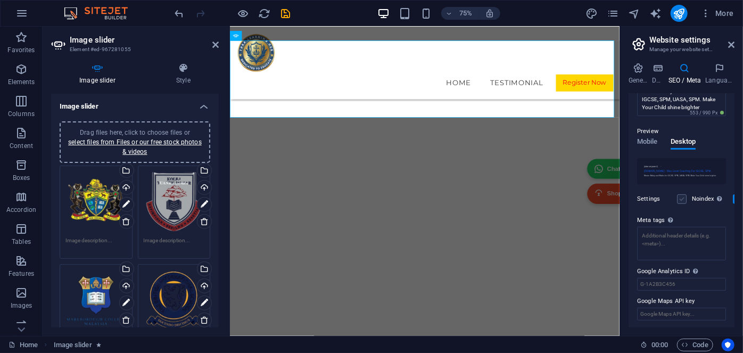
click at [684, 197] on label at bounding box center [682, 199] width 10 height 10
click at [0, 0] on input "Noindex Instruct search engines to exclude this website from search results." at bounding box center [0, 0] width 0 height 0
click at [684, 197] on label at bounding box center [682, 199] width 10 height 10
click at [0, 0] on input "Noindex Instruct search engines to exclude this website from search results." at bounding box center [0, 0] width 0 height 0
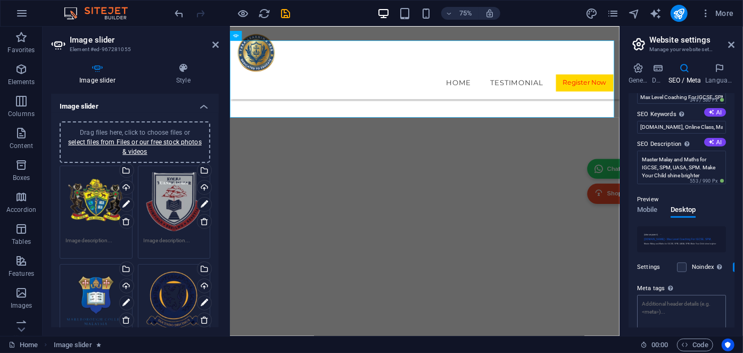
scroll to position [0, 0]
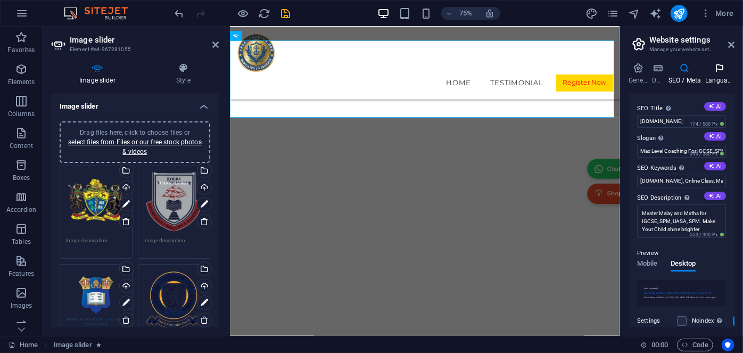
click at [721, 70] on icon at bounding box center [720, 68] width 29 height 11
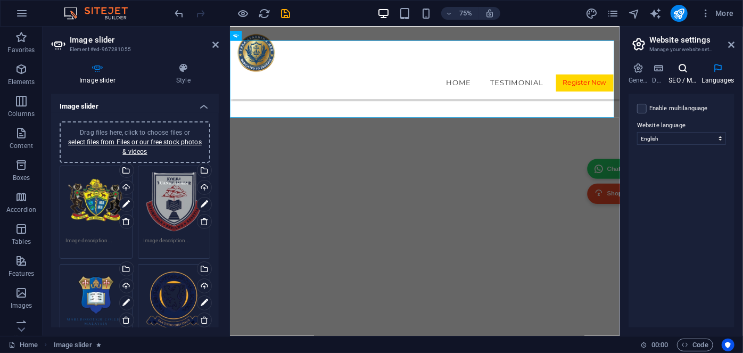
click at [684, 70] on icon at bounding box center [683, 68] width 29 height 11
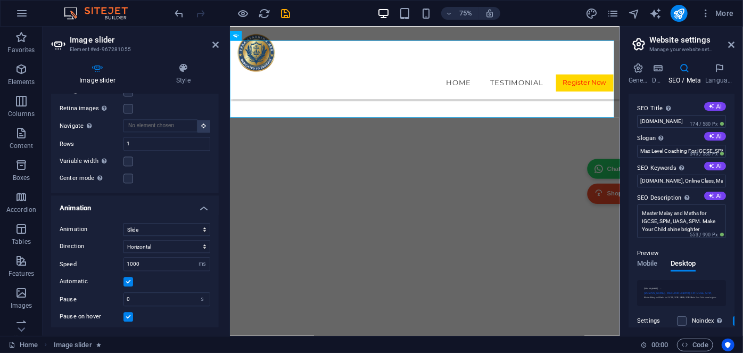
scroll to position [1355, 0]
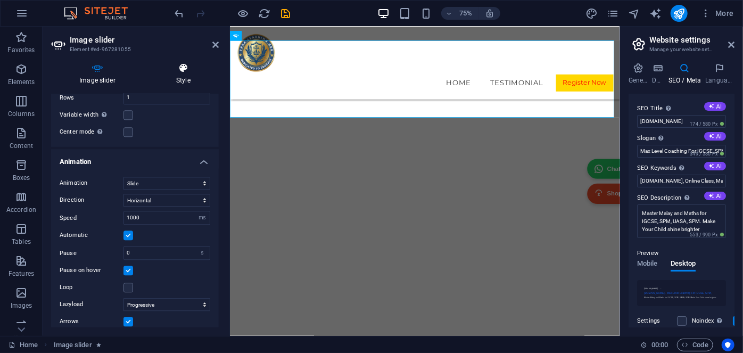
click at [186, 77] on h4 "Style" at bounding box center [183, 74] width 71 height 22
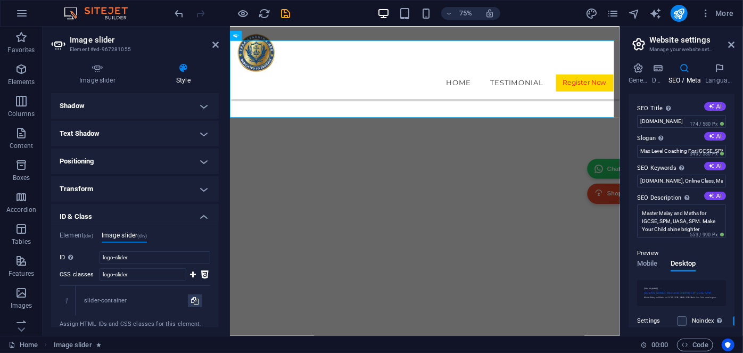
scroll to position [193, 0]
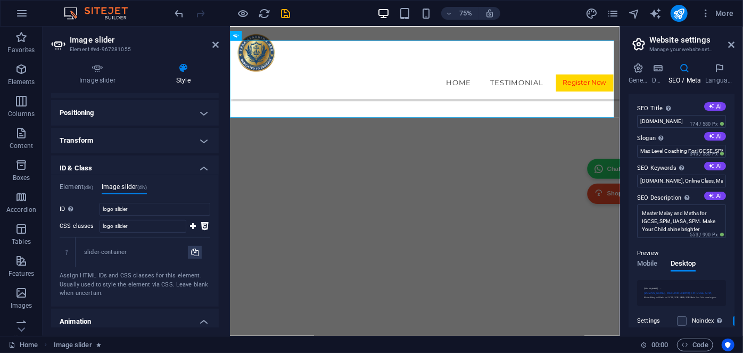
click at [194, 137] on h4 "Transform" at bounding box center [135, 141] width 168 height 26
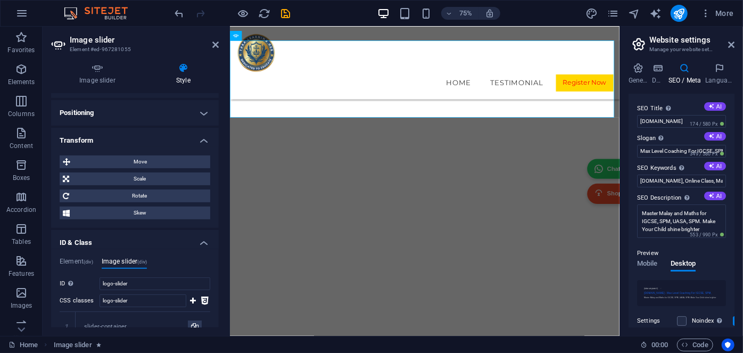
click at [194, 137] on h4 "Transform" at bounding box center [135, 137] width 168 height 19
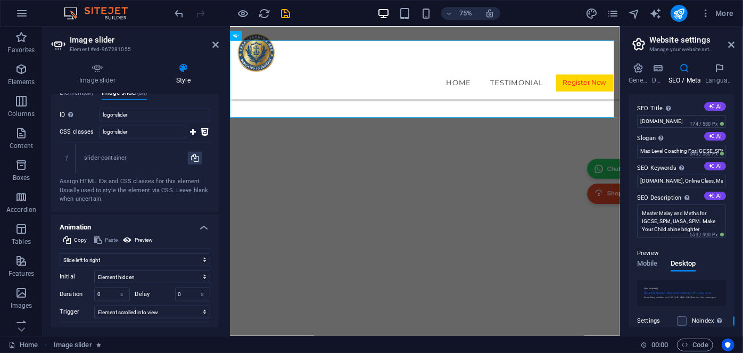
scroll to position [239, 0]
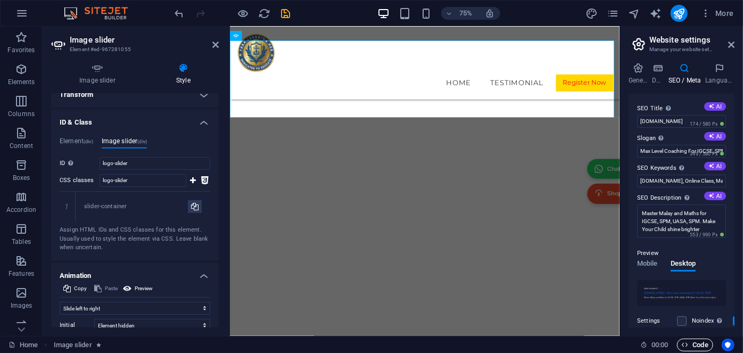
click at [697, 348] on span "Code" at bounding box center [695, 345] width 27 height 13
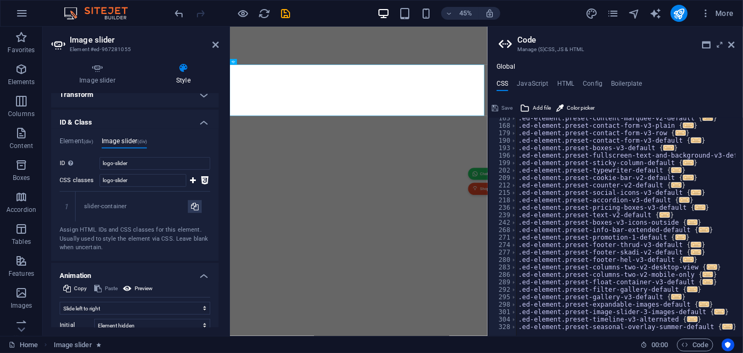
scroll to position [146, 0]
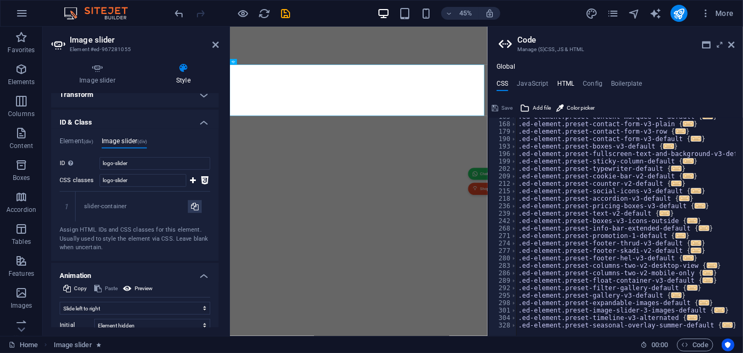
click at [567, 83] on h4 "HTML" at bounding box center [566, 86] width 18 height 12
type textarea "<a href="#main-content" class="wv-link-content button">Skip to main content</a>"
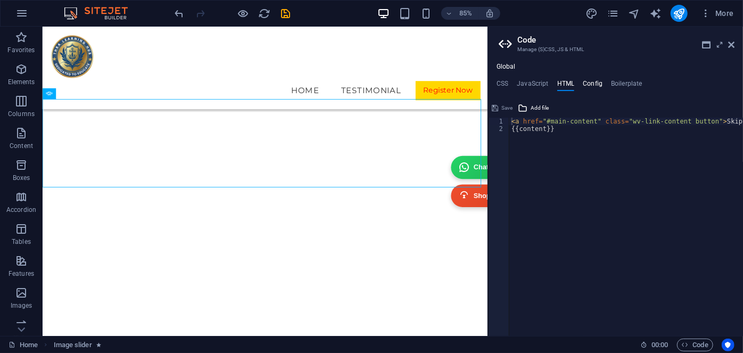
click at [598, 85] on h4 "Config" at bounding box center [593, 86] width 20 height 12
type textarea "$color-background: #ffffff;"
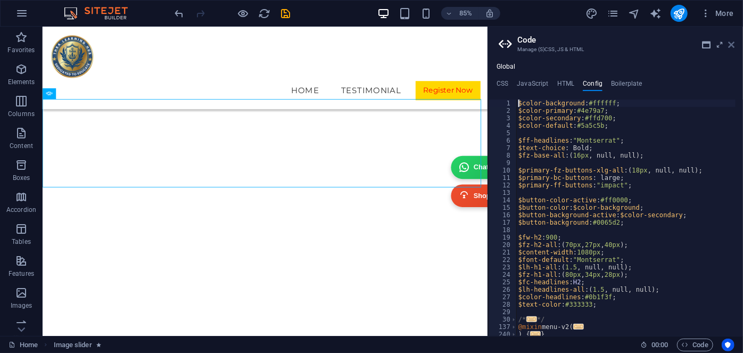
click at [728, 47] on icon at bounding box center [731, 44] width 6 height 9
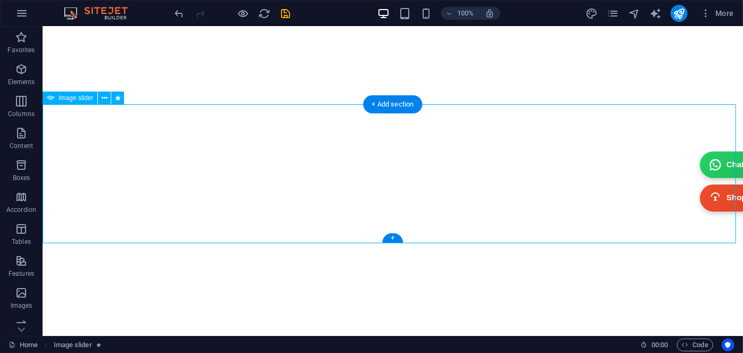
scroll to position [4756, 0]
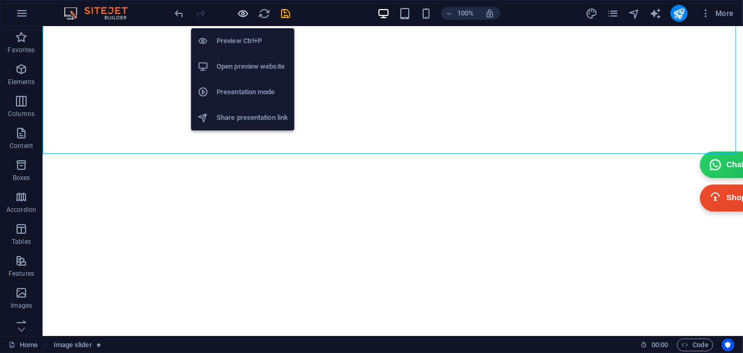
click at [241, 12] on icon "button" at bounding box center [243, 13] width 12 height 12
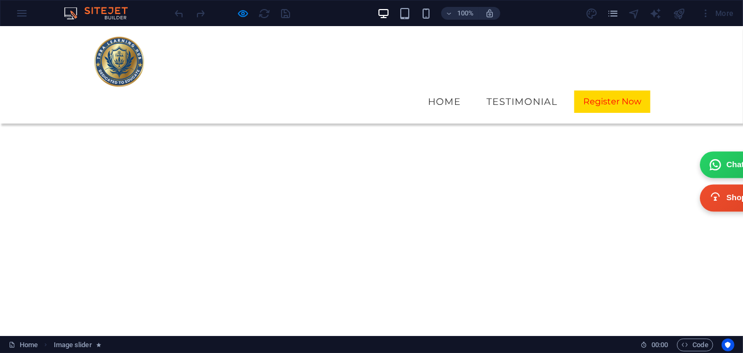
scroll to position [4721, 0]
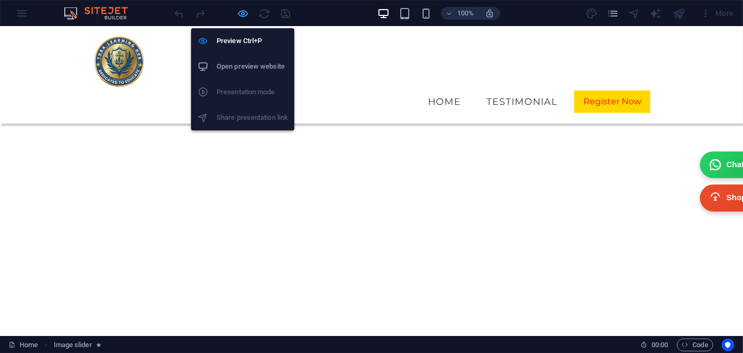
click at [242, 13] on icon "button" at bounding box center [243, 13] width 12 height 12
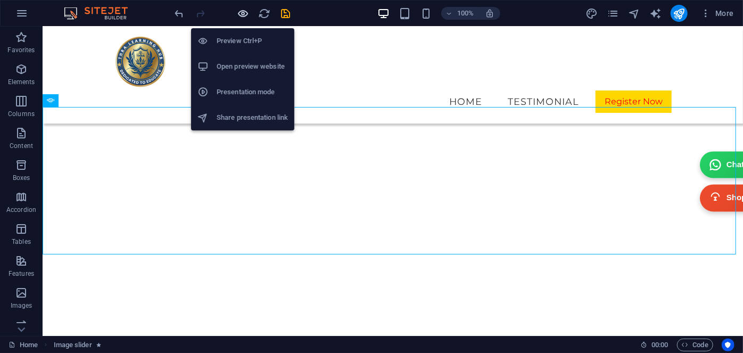
scroll to position [4663, 0]
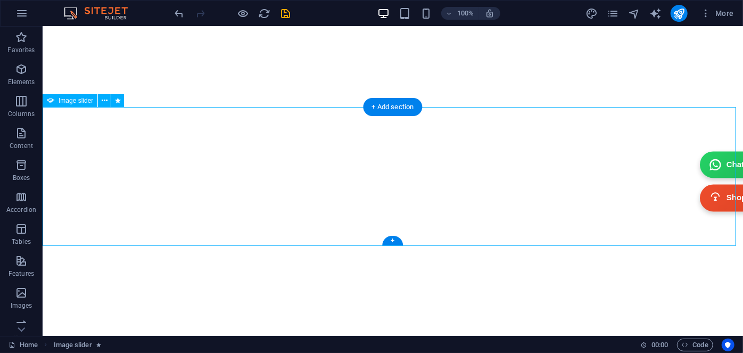
select select "move-left-to-right"
select select "s"
select select "scroll"
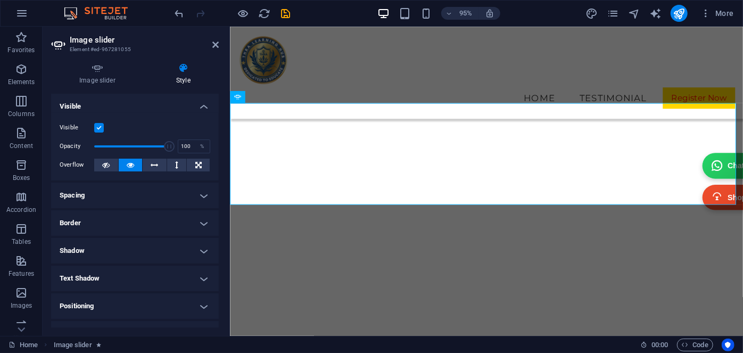
scroll to position [193, 0]
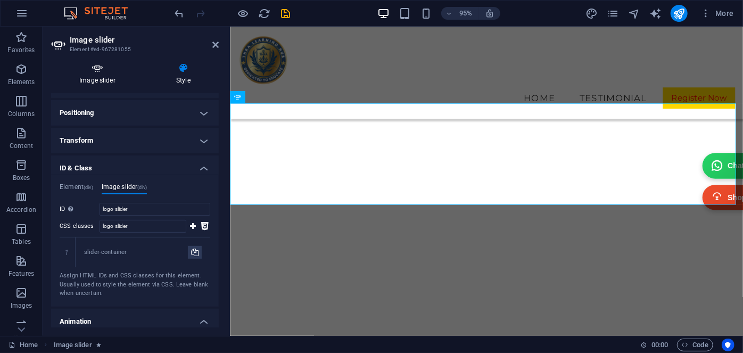
click at [99, 71] on icon at bounding box center [97, 68] width 93 height 11
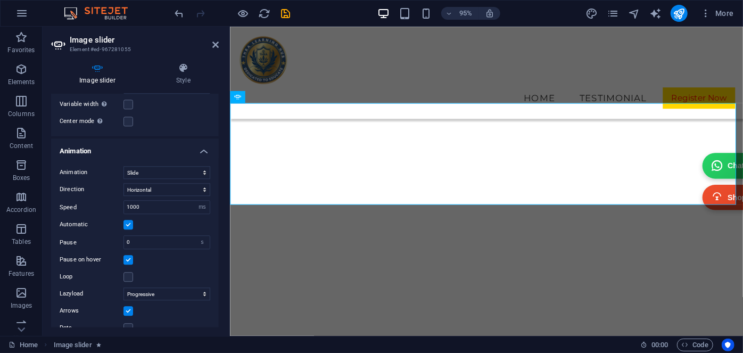
scroll to position [1368, 0]
click at [128, 269] on label at bounding box center [128, 274] width 10 height 10
click at [0, 0] on input "Loop" at bounding box center [0, 0] width 0 height 0
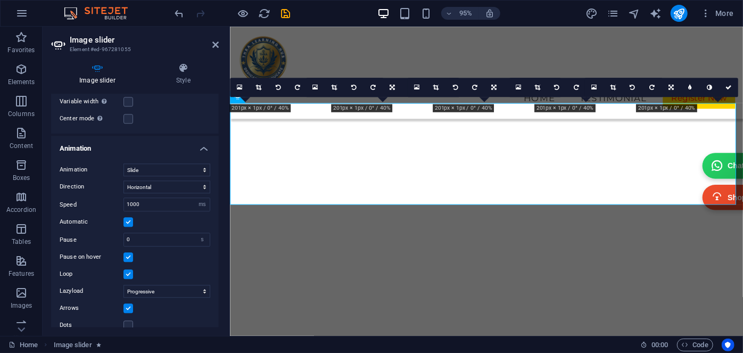
click at [128, 252] on label at bounding box center [128, 257] width 10 height 10
click at [0, 0] on input "Pause on hover" at bounding box center [0, 0] width 0 height 0
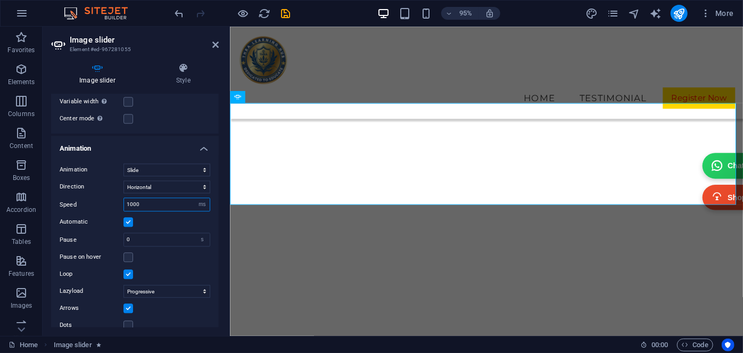
drag, startPoint x: 148, startPoint y: 192, endPoint x: 111, endPoint y: 193, distance: 37.3
click at [111, 197] on div "Speed 1000 s ms" at bounding box center [135, 204] width 151 height 14
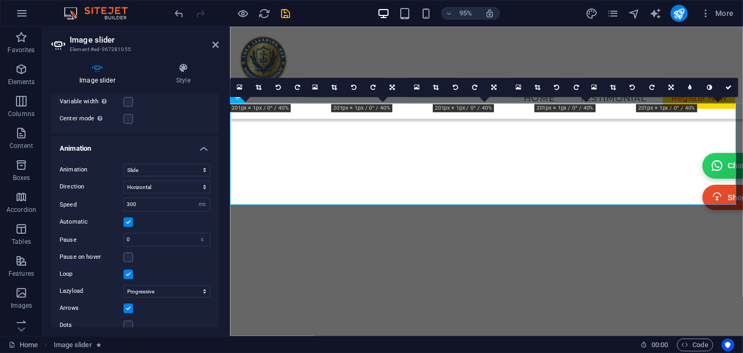
click at [114, 202] on label "Speed" at bounding box center [92, 205] width 64 height 6
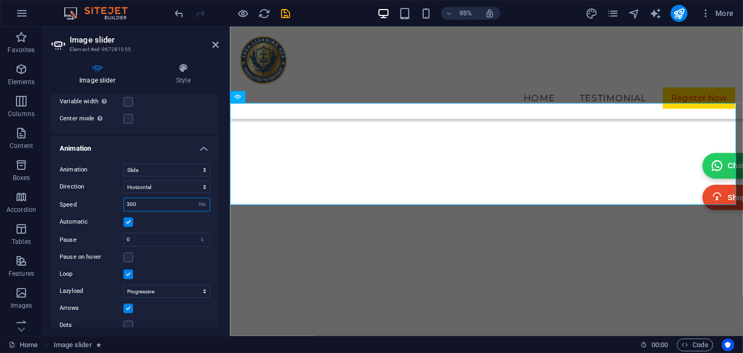
drag, startPoint x: 141, startPoint y: 192, endPoint x: 94, endPoint y: 192, distance: 46.8
click at [94, 197] on div "Speed 300 s ms" at bounding box center [135, 204] width 151 height 14
type input "1000"
click at [96, 202] on label "Speed" at bounding box center [92, 205] width 64 height 6
click at [217, 44] on icon at bounding box center [215, 44] width 6 height 9
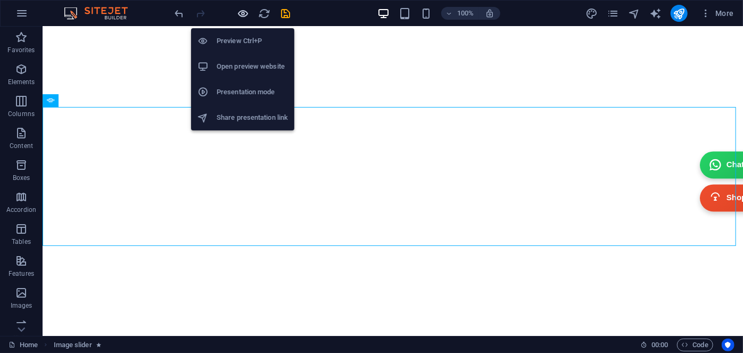
click at [240, 15] on icon "button" at bounding box center [243, 13] width 12 height 12
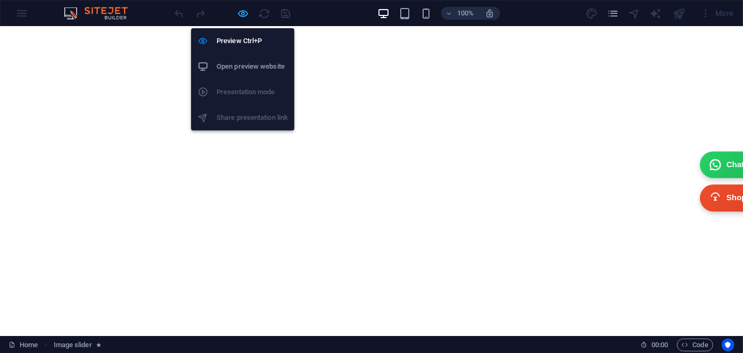
click at [241, 12] on icon "button" at bounding box center [243, 13] width 12 height 12
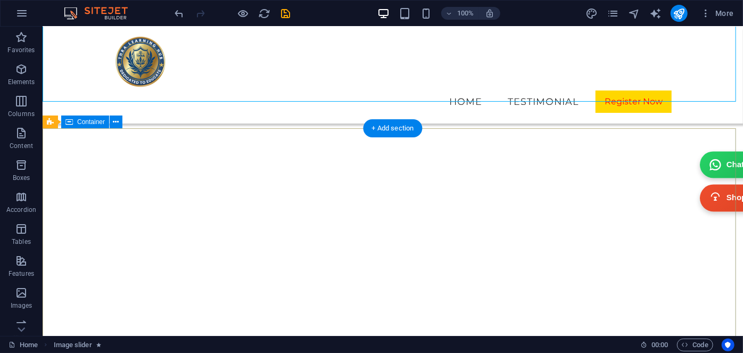
scroll to position [4615, 0]
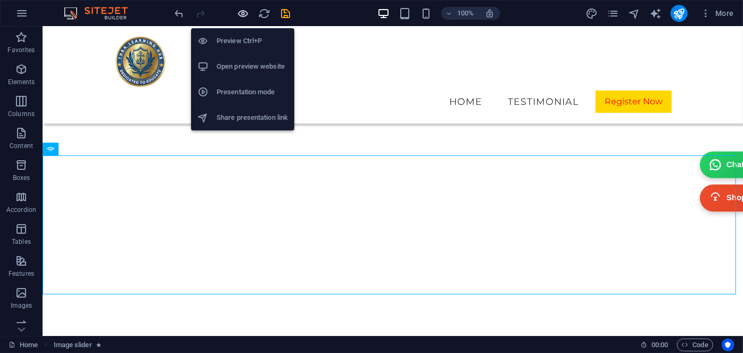
click at [240, 13] on icon "button" at bounding box center [243, 13] width 12 height 12
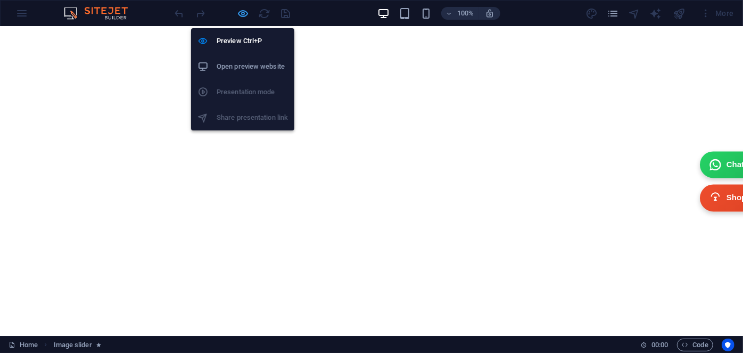
click at [240, 13] on icon "button" at bounding box center [243, 13] width 12 height 12
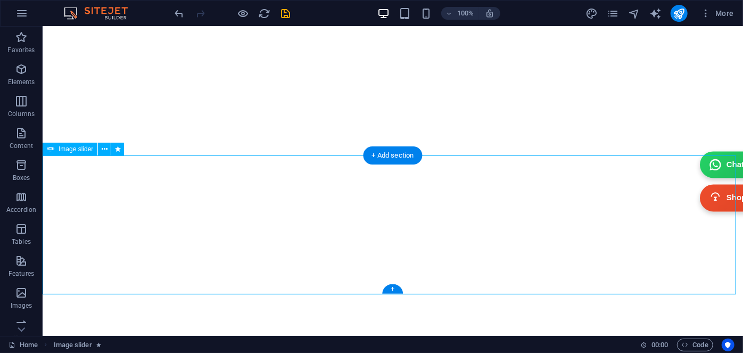
select select "ms"
select select "s"
select select "progressive"
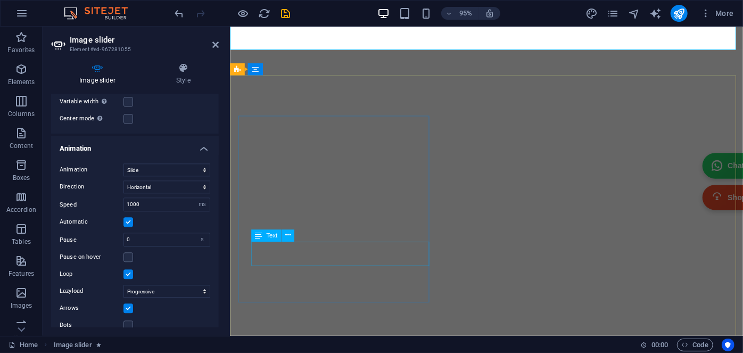
scroll to position [4668, 0]
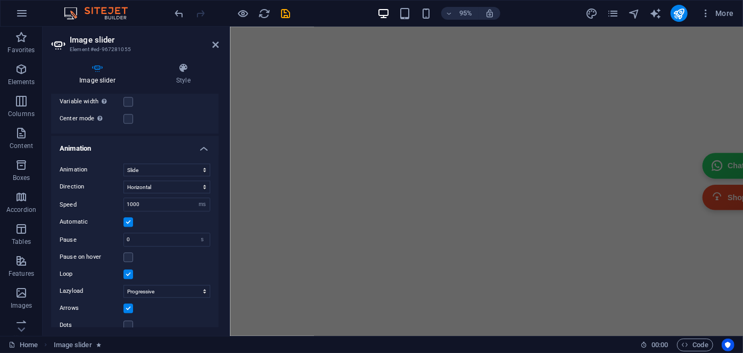
click at [159, 268] on div "Loop" at bounding box center [135, 274] width 151 height 13
click at [170, 285] on select "Off On demand Progressive" at bounding box center [166, 291] width 87 height 13
select select
click at [123, 285] on select "Off On demand Progressive" at bounding box center [166, 291] width 87 height 13
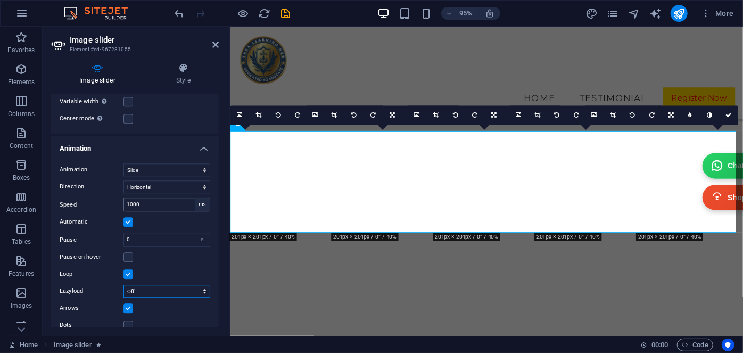
scroll to position [4428, 0]
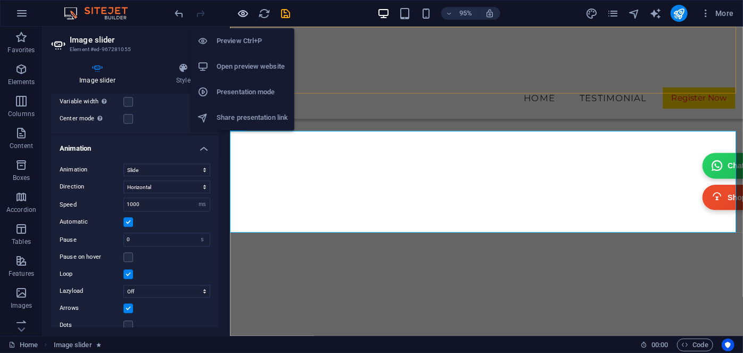
click at [247, 12] on icon "button" at bounding box center [243, 13] width 12 height 12
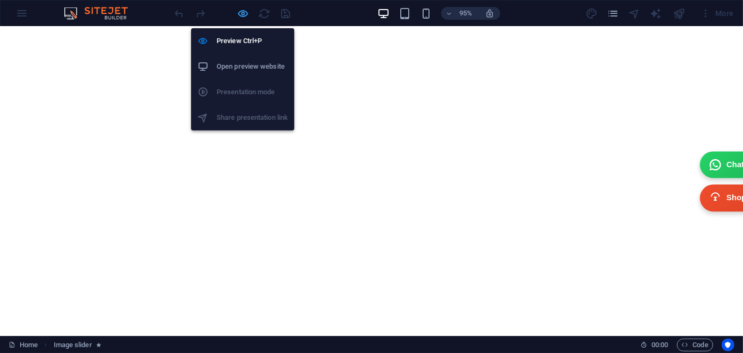
scroll to position [4721, 0]
click at [243, 9] on icon "button" at bounding box center [243, 13] width 12 height 12
select select "ms"
select select "s"
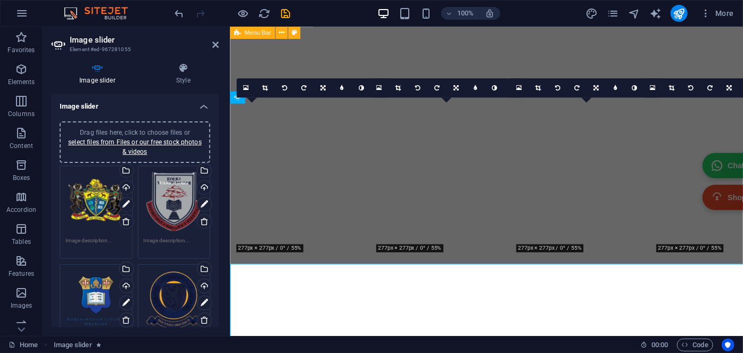
scroll to position [4457, 0]
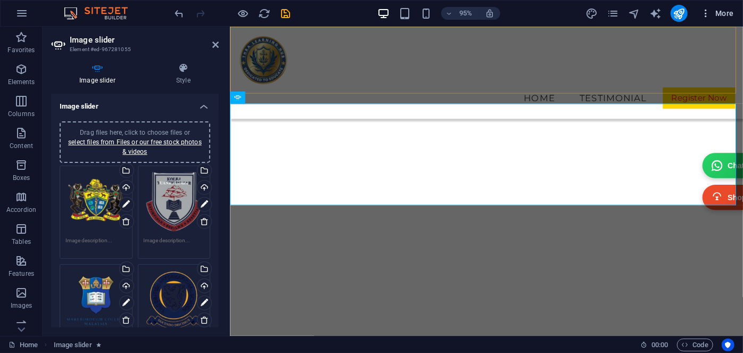
click at [720, 19] on button "More" at bounding box center [717, 13] width 42 height 17
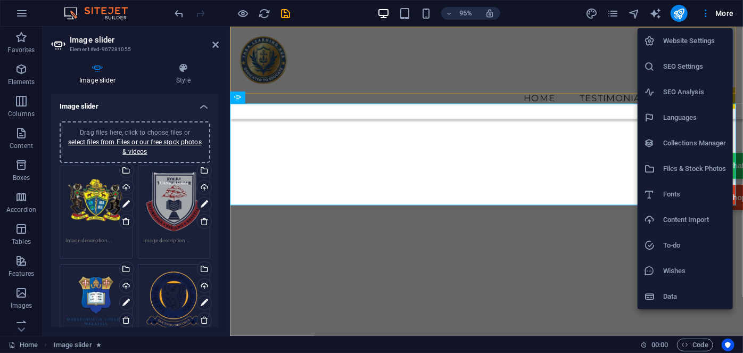
click at [677, 19] on div at bounding box center [371, 176] width 743 height 353
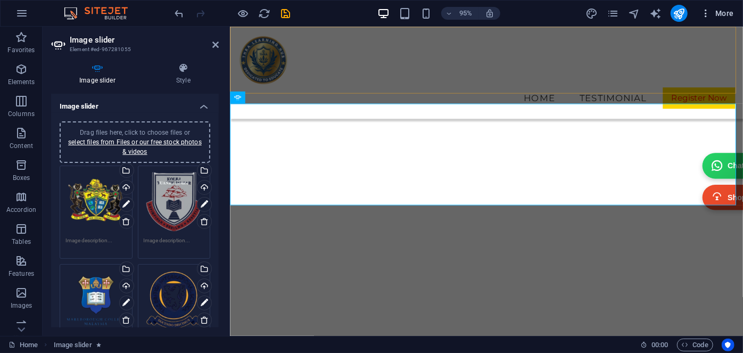
click at [719, 8] on span "More" at bounding box center [717, 13] width 34 height 11
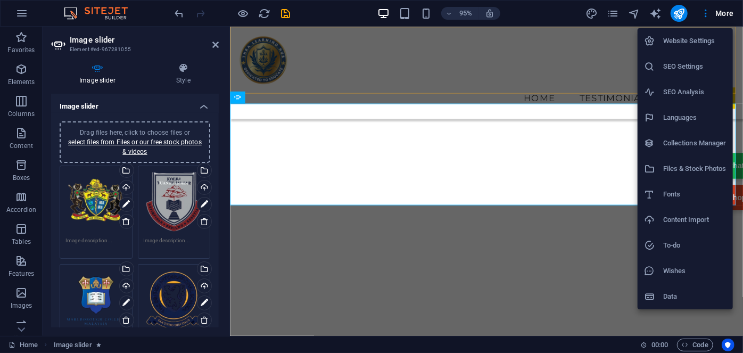
click at [139, 112] on div at bounding box center [371, 176] width 743 height 353
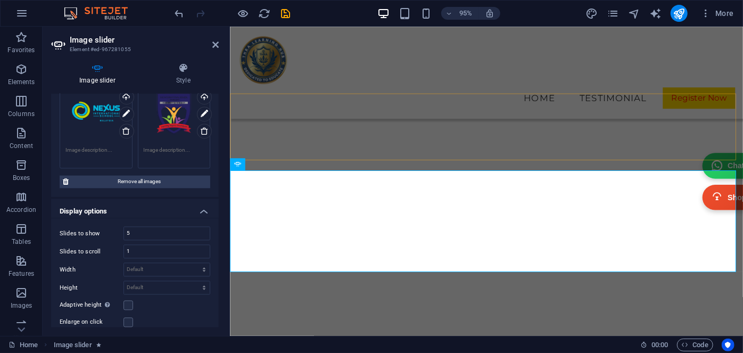
scroll to position [884, 0]
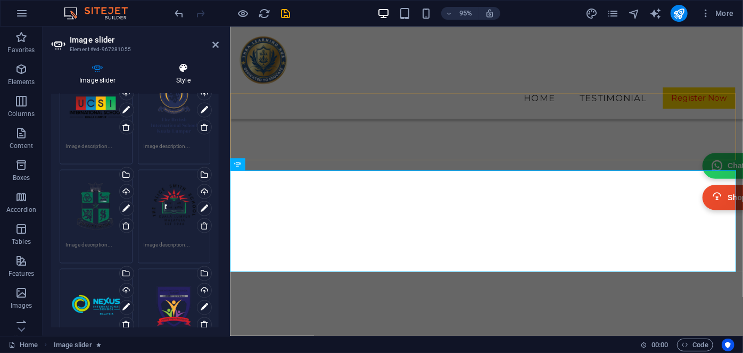
click at [181, 63] on icon at bounding box center [183, 68] width 71 height 11
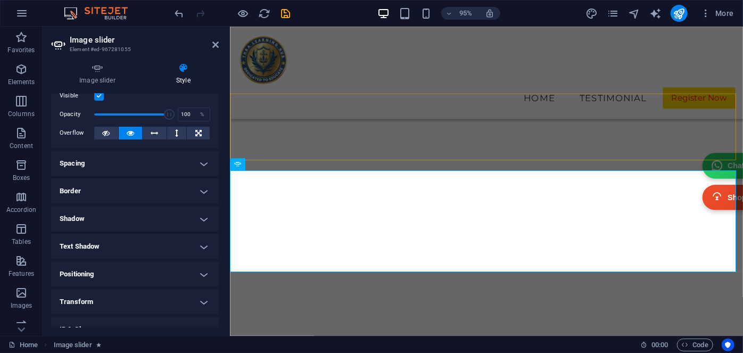
scroll to position [48, 0]
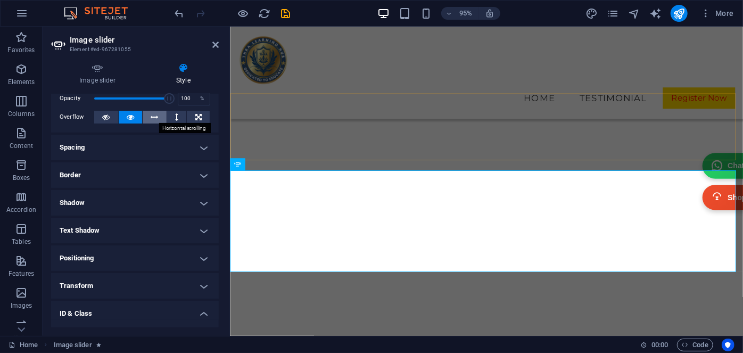
click at [155, 118] on icon at bounding box center [154, 117] width 7 height 13
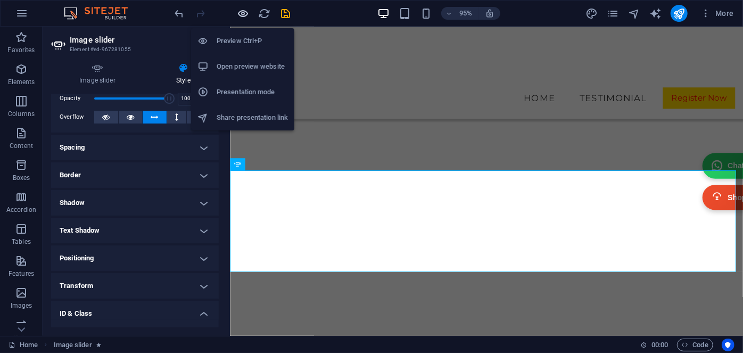
click at [239, 16] on icon "button" at bounding box center [243, 13] width 12 height 12
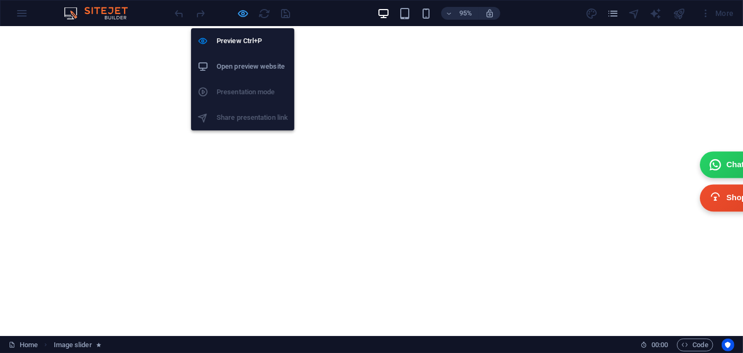
scroll to position [4721, 0]
drag, startPoint x: 248, startPoint y: 11, endPoint x: 418, endPoint y: 27, distance: 171.1
click at [248, 11] on icon "button" at bounding box center [243, 13] width 12 height 12
select select "move-left-to-right"
select select "s"
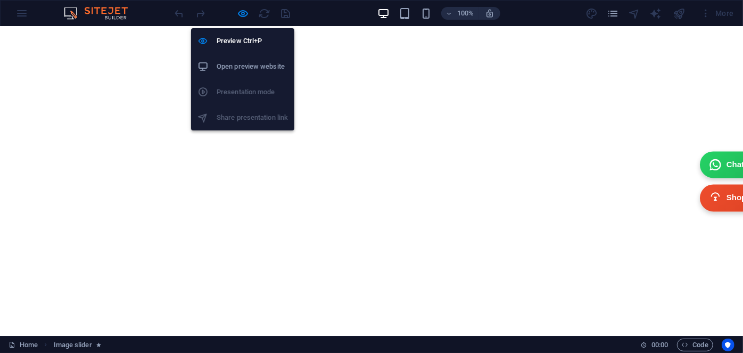
select select "s"
select select "scroll"
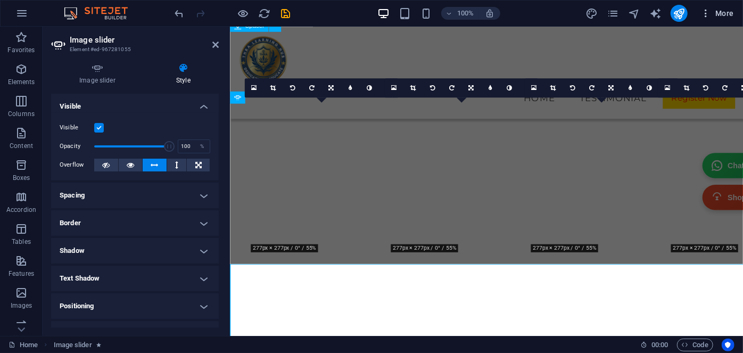
scroll to position [4457, 0]
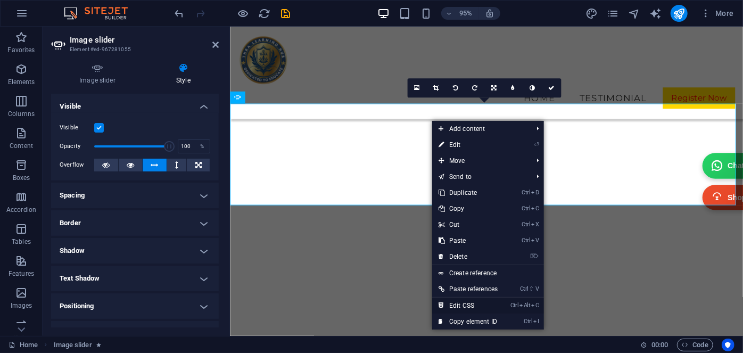
click at [480, 307] on link "Ctrl Alt C Edit CSS" at bounding box center [468, 306] width 72 height 16
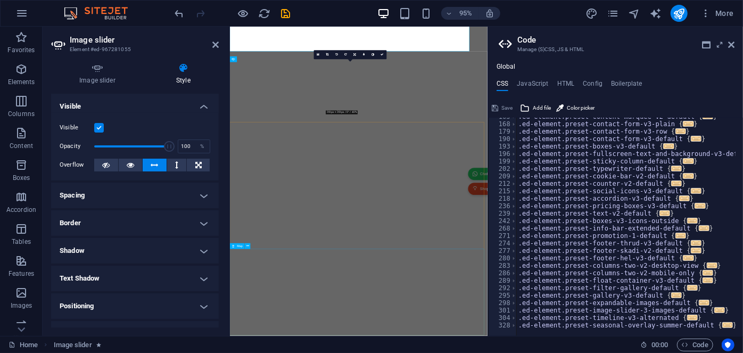
scroll to position [4605, 0]
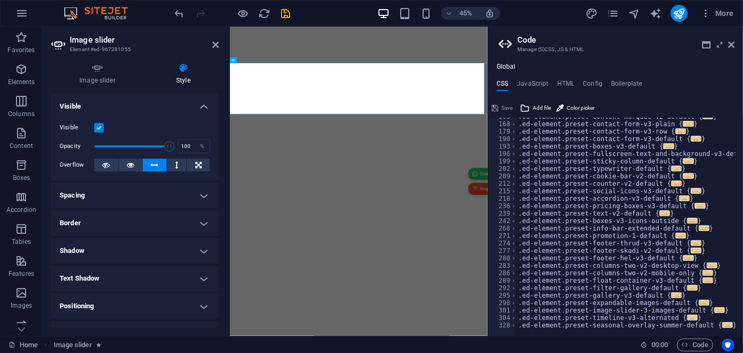
click at [523, 336] on div "Home Image slider 00 : 00 Code" at bounding box center [371, 344] width 743 height 17
drag, startPoint x: 741, startPoint y: 210, endPoint x: 739, endPoint y: 216, distance: 6.6
click at [739, 216] on div at bounding box center [738, 297] width 10 height 358
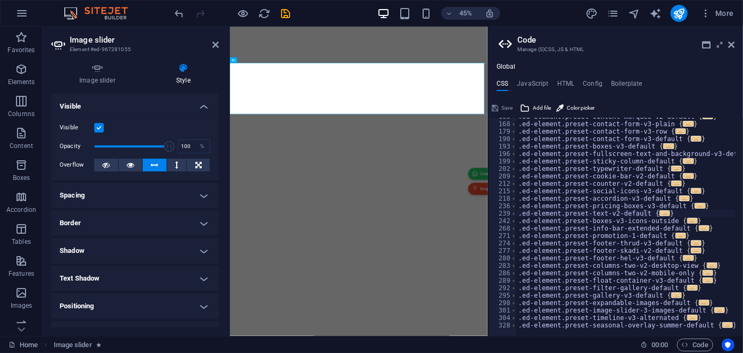
click at [720, 326] on div at bounding box center [629, 331] width 227 height 10
click at [731, 43] on icon at bounding box center [731, 44] width 6 height 9
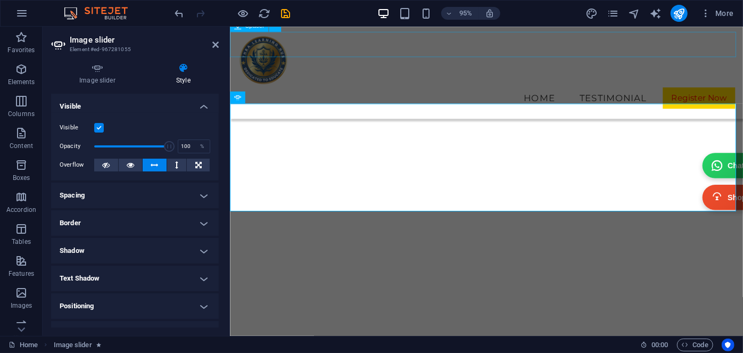
scroll to position [4457, 0]
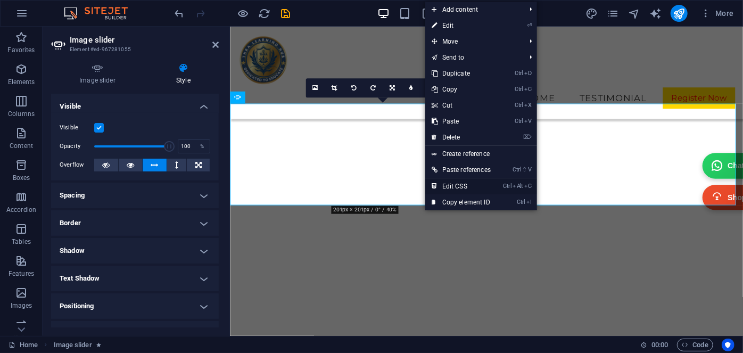
click at [447, 184] on link "Ctrl Alt C Edit CSS" at bounding box center [461, 186] width 72 height 16
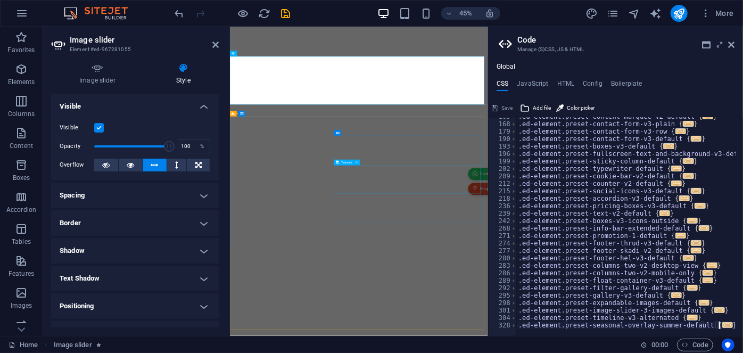
scroll to position [4605, 0]
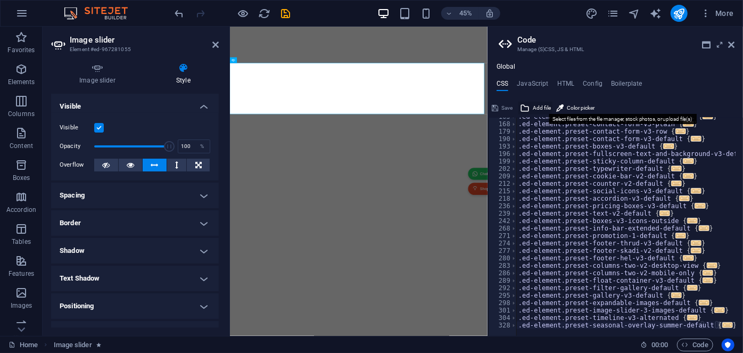
click at [542, 106] on span "Add file" at bounding box center [542, 108] width 18 height 13
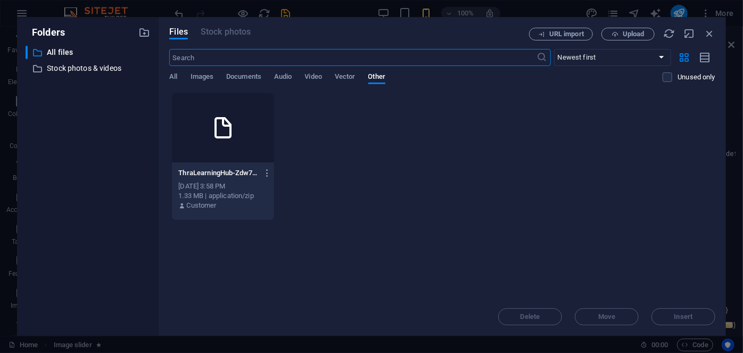
scroll to position [6326, 0]
click at [713, 34] on icon "button" at bounding box center [710, 34] width 12 height 12
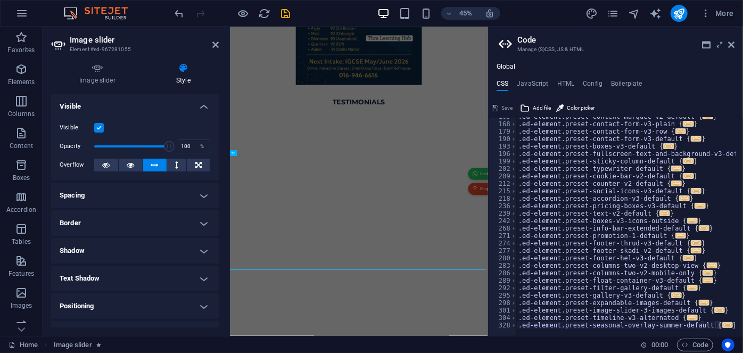
scroll to position [4399, 0]
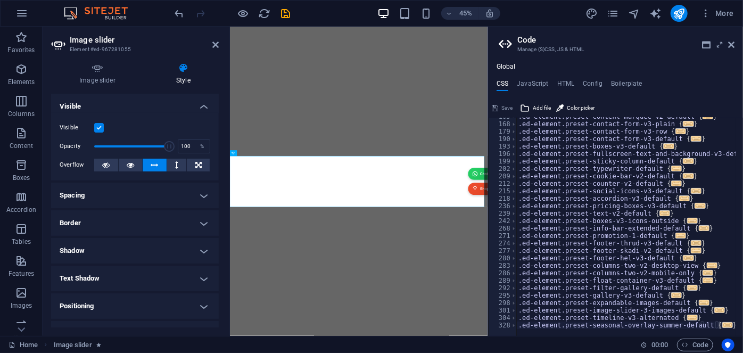
click at [724, 326] on div at bounding box center [629, 331] width 227 height 10
drag, startPoint x: 740, startPoint y: 205, endPoint x: 742, endPoint y: 216, distance: 10.2
click at [742, 216] on div at bounding box center [738, 223] width 10 height 211
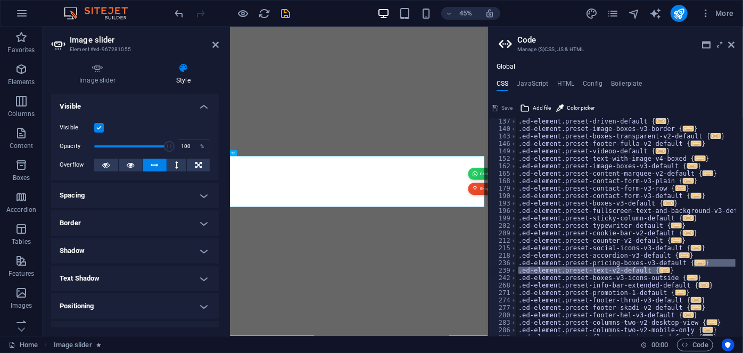
scroll to position [89, 0]
click at [700, 264] on div ".ed-element.preset-driven-default { ... } .ed-element.preset-image-boxes-v3-bor…" at bounding box center [625, 227] width 219 height 218
click at [700, 264] on div ".ed-element.preset-driven-default { ... } .ed-element.preset-image-boxes-v3-bor…" at bounding box center [629, 230] width 227 height 226
type textarea "@include pricing-boxes-v3; }"
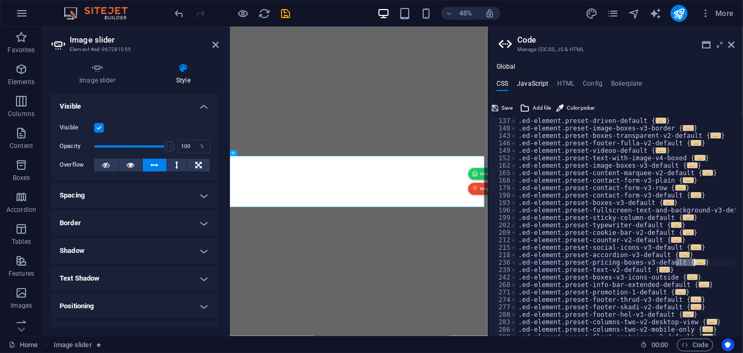
click at [525, 87] on h4 "JavaScript" at bounding box center [532, 86] width 31 height 12
type textarea "/* JS for preset "Menu V2" */"
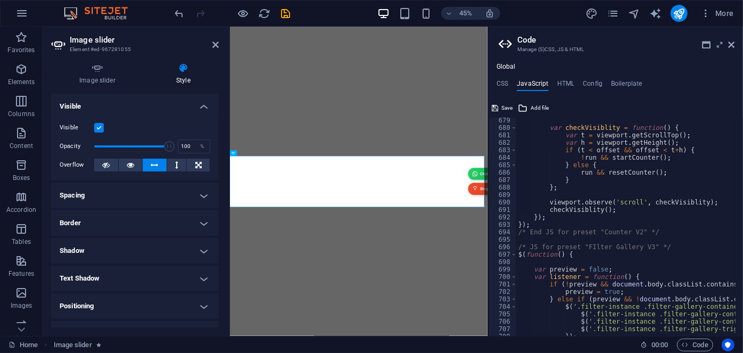
scroll to position [5053, 0]
click at [726, 44] on h2 "Code" at bounding box center [625, 40] width 217 height 10
click at [728, 44] on icon at bounding box center [731, 44] width 6 height 9
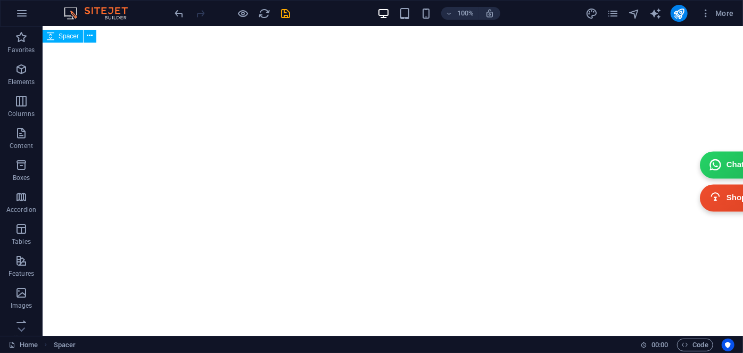
scroll to position [4652, 0]
